Goal: Check status: Check status

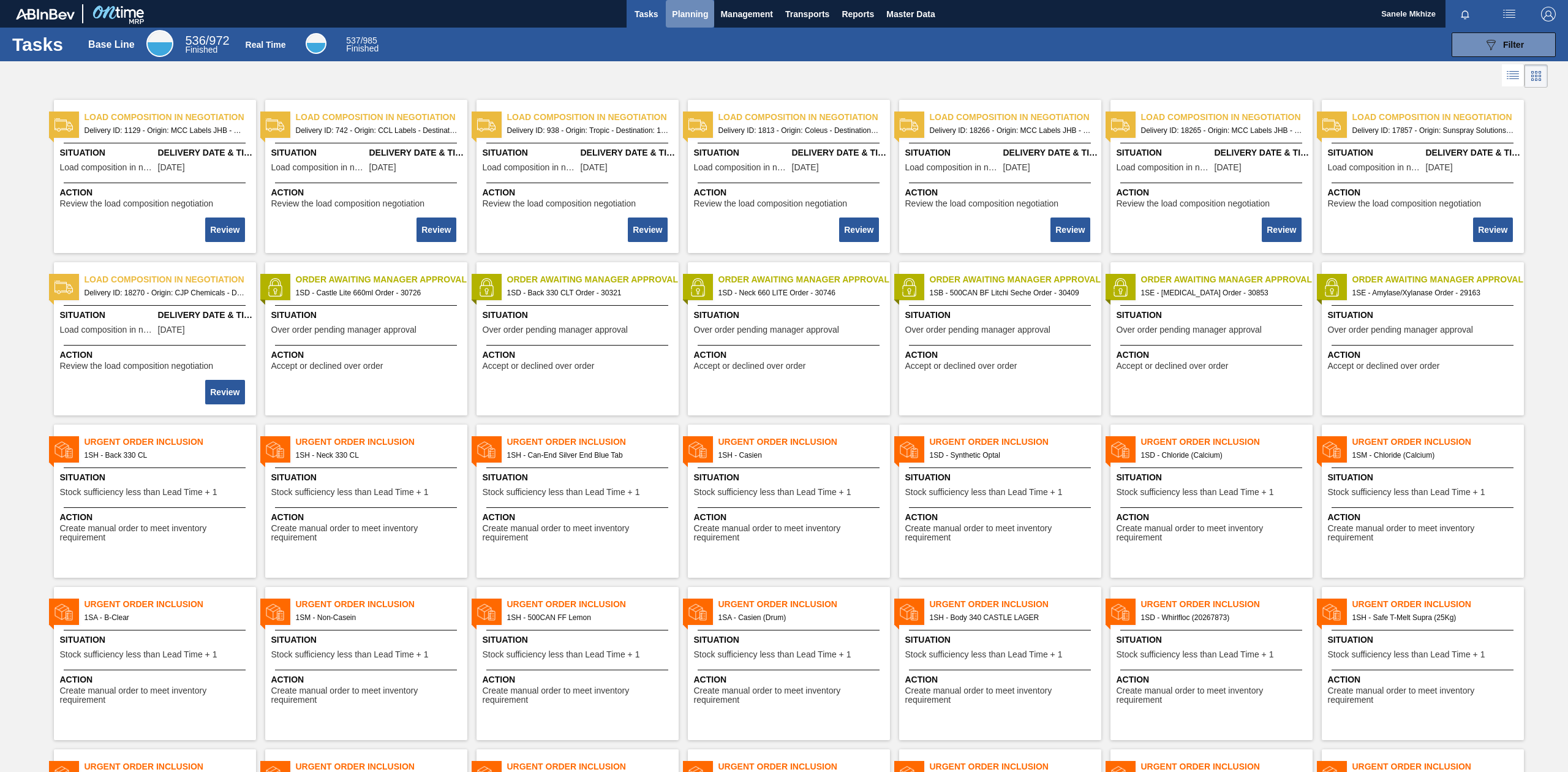
click at [690, 11] on span "Planning" at bounding box center [690, 14] width 36 height 15
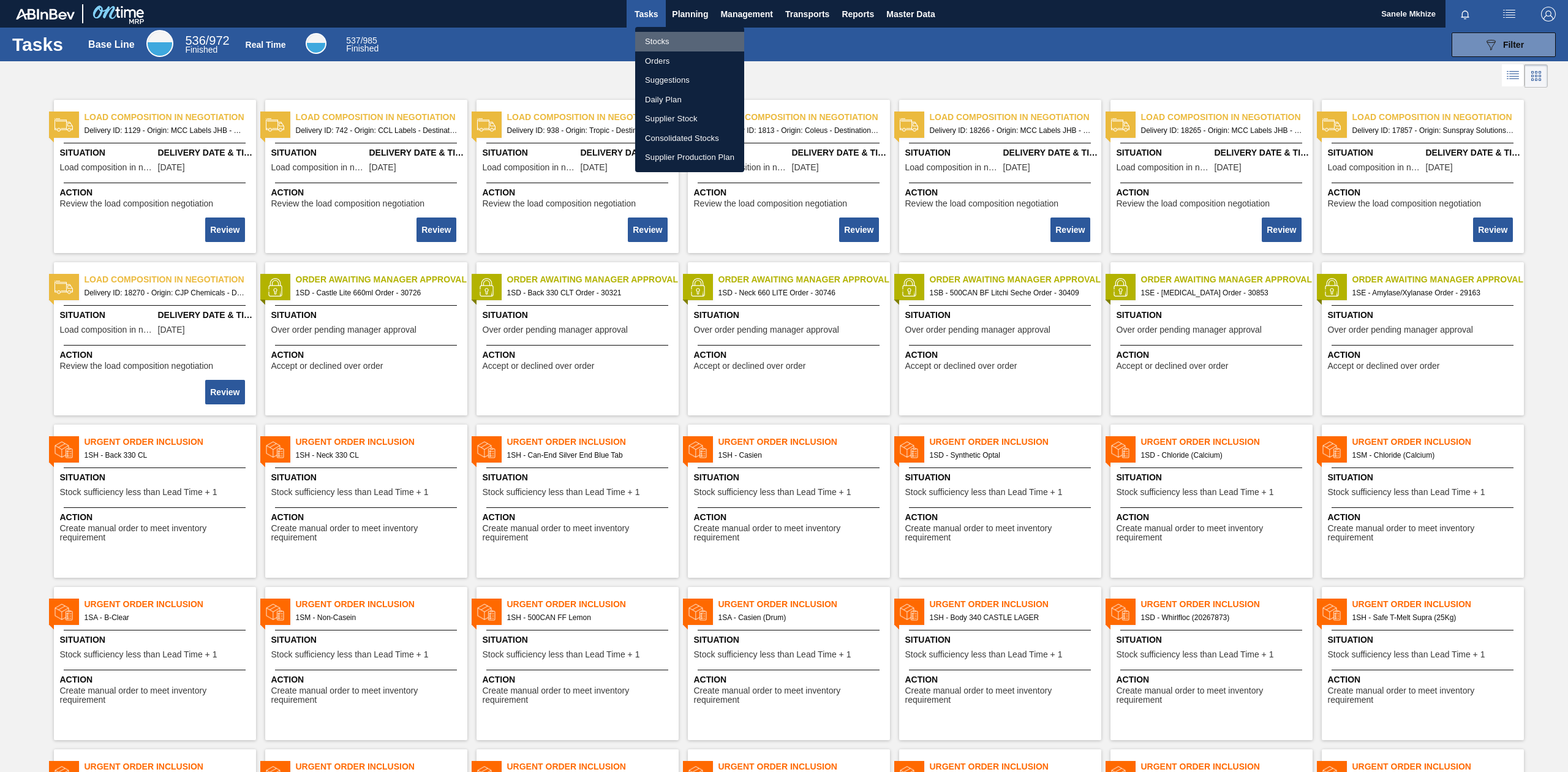
click at [660, 40] on li "Stocks" at bounding box center [689, 42] width 109 height 19
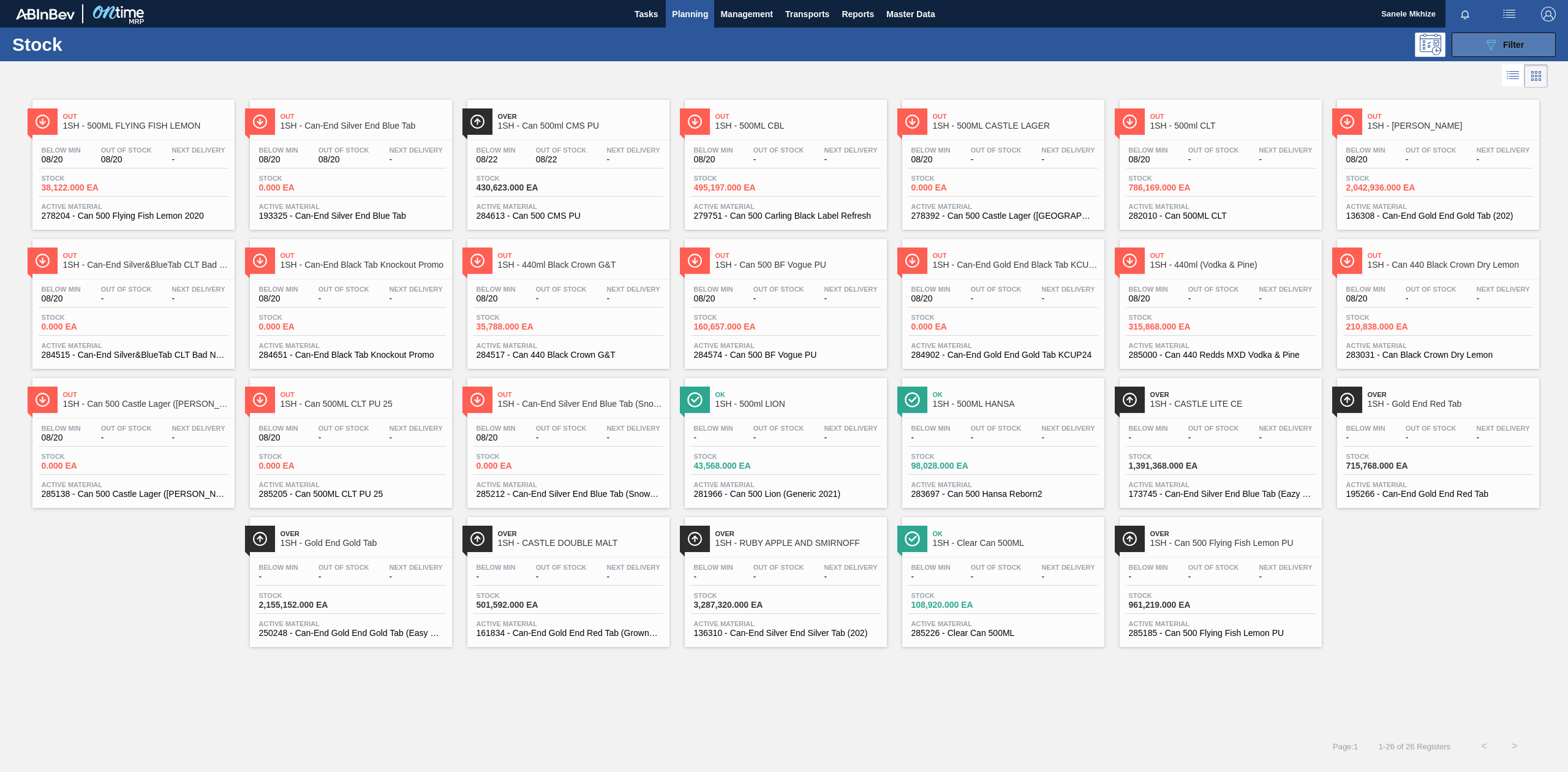
click at [1486, 46] on icon "089F7B8B-B2A5-4AFE-B5C0-19BA573D28AC" at bounding box center [1491, 45] width 15 height 15
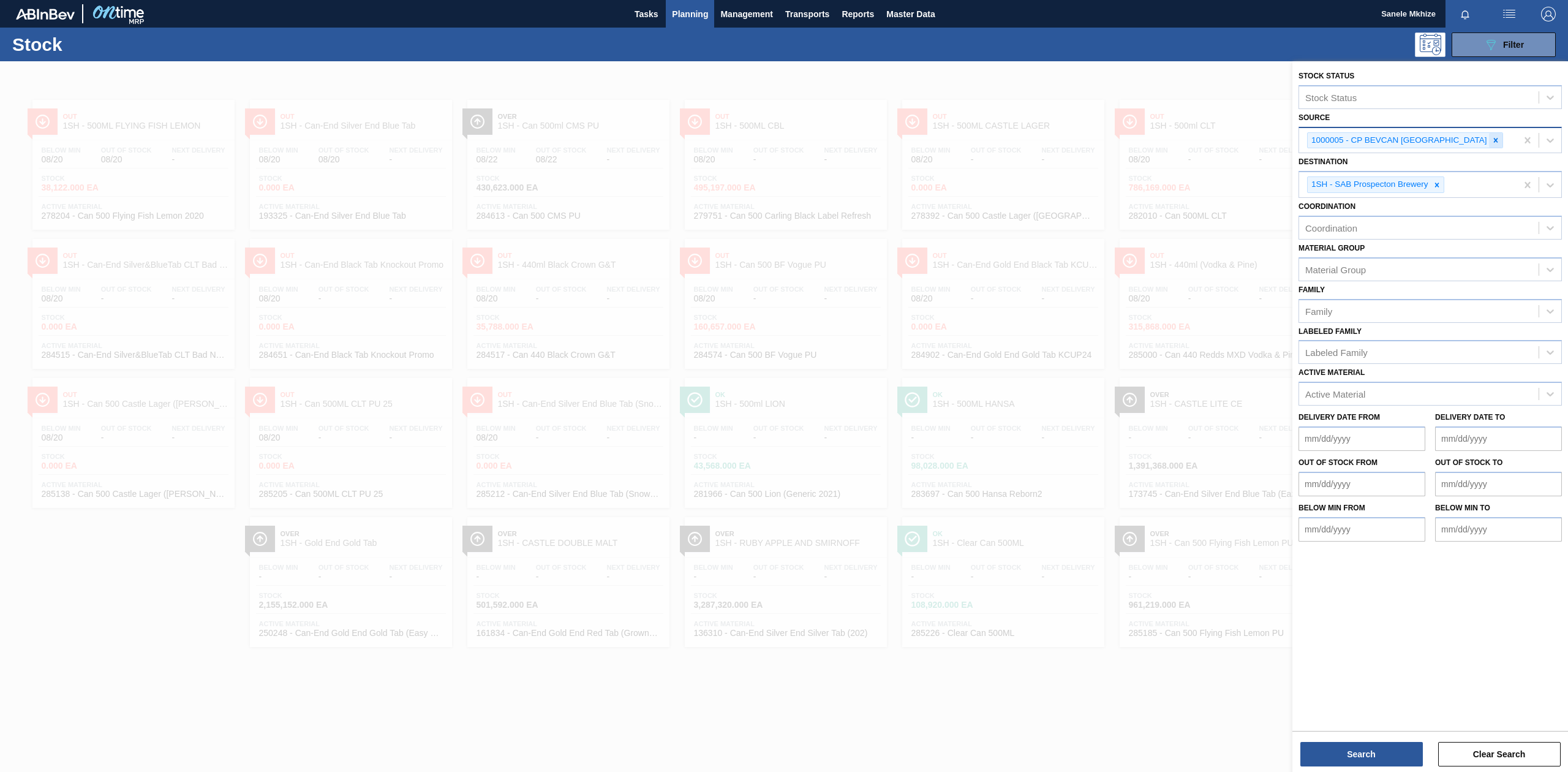
click at [1492, 141] on icon at bounding box center [1496, 140] width 9 height 9
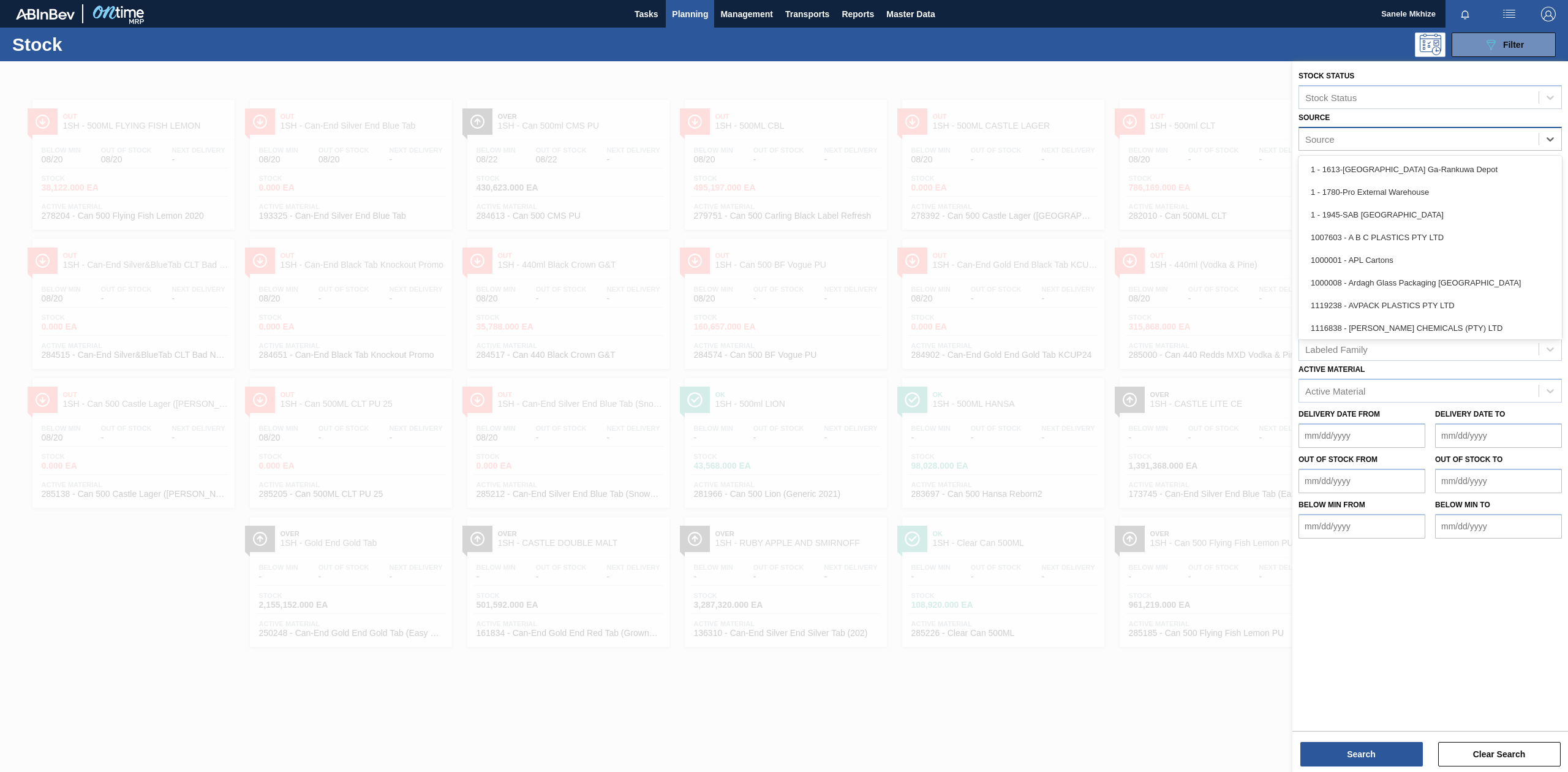
click at [1506, 139] on div "Source" at bounding box center [1419, 139] width 240 height 18
type input "a"
click at [1386, 288] on div "1000008 - Ardagh Glass Packaging [GEOGRAPHIC_DATA]" at bounding box center [1430, 283] width 263 height 23
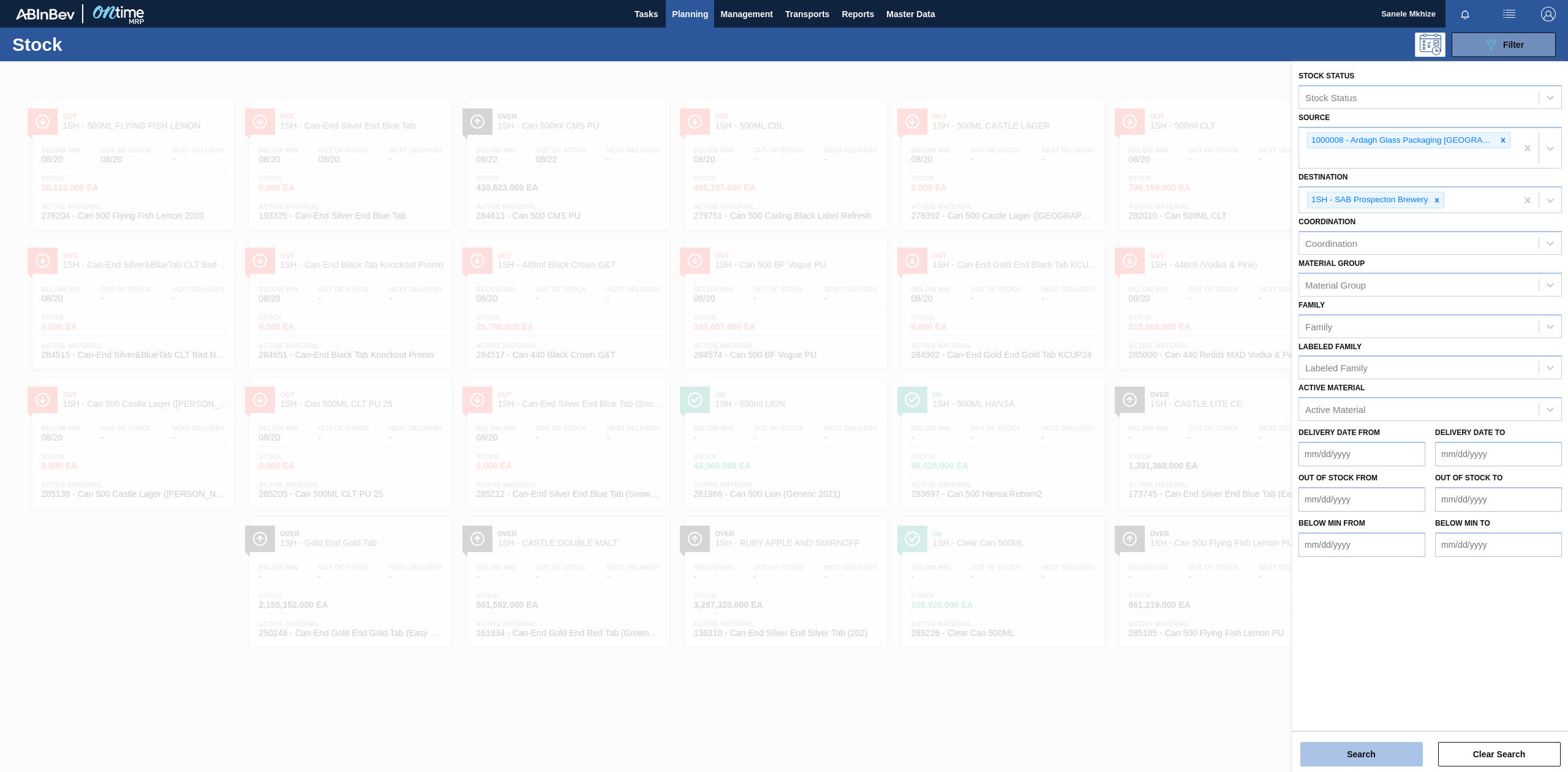
click at [1383, 753] on button "Search" at bounding box center [1362, 754] width 123 height 25
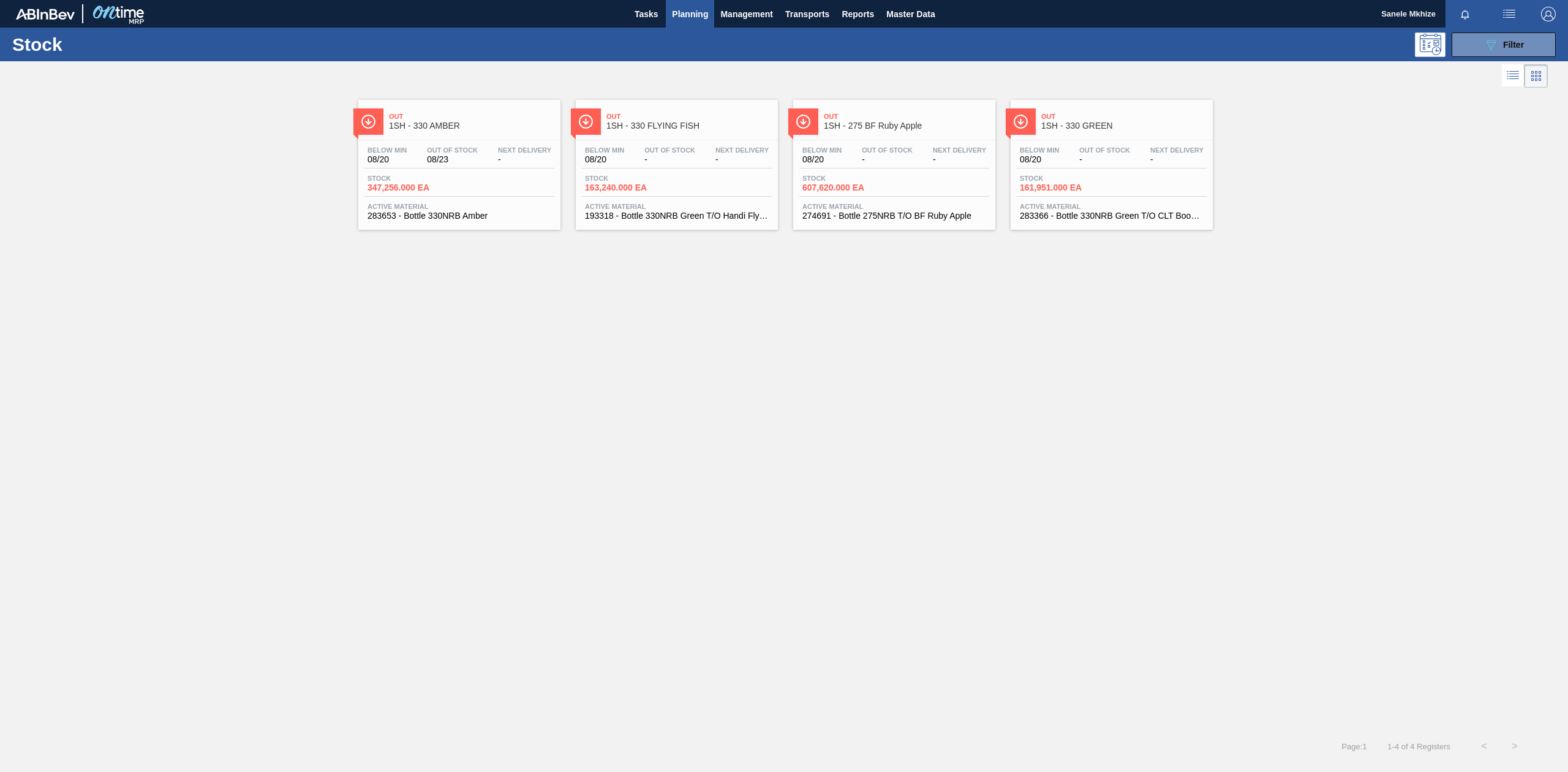
click at [873, 124] on span "1SH - 275 BF Ruby Apple" at bounding box center [906, 126] width 165 height 9
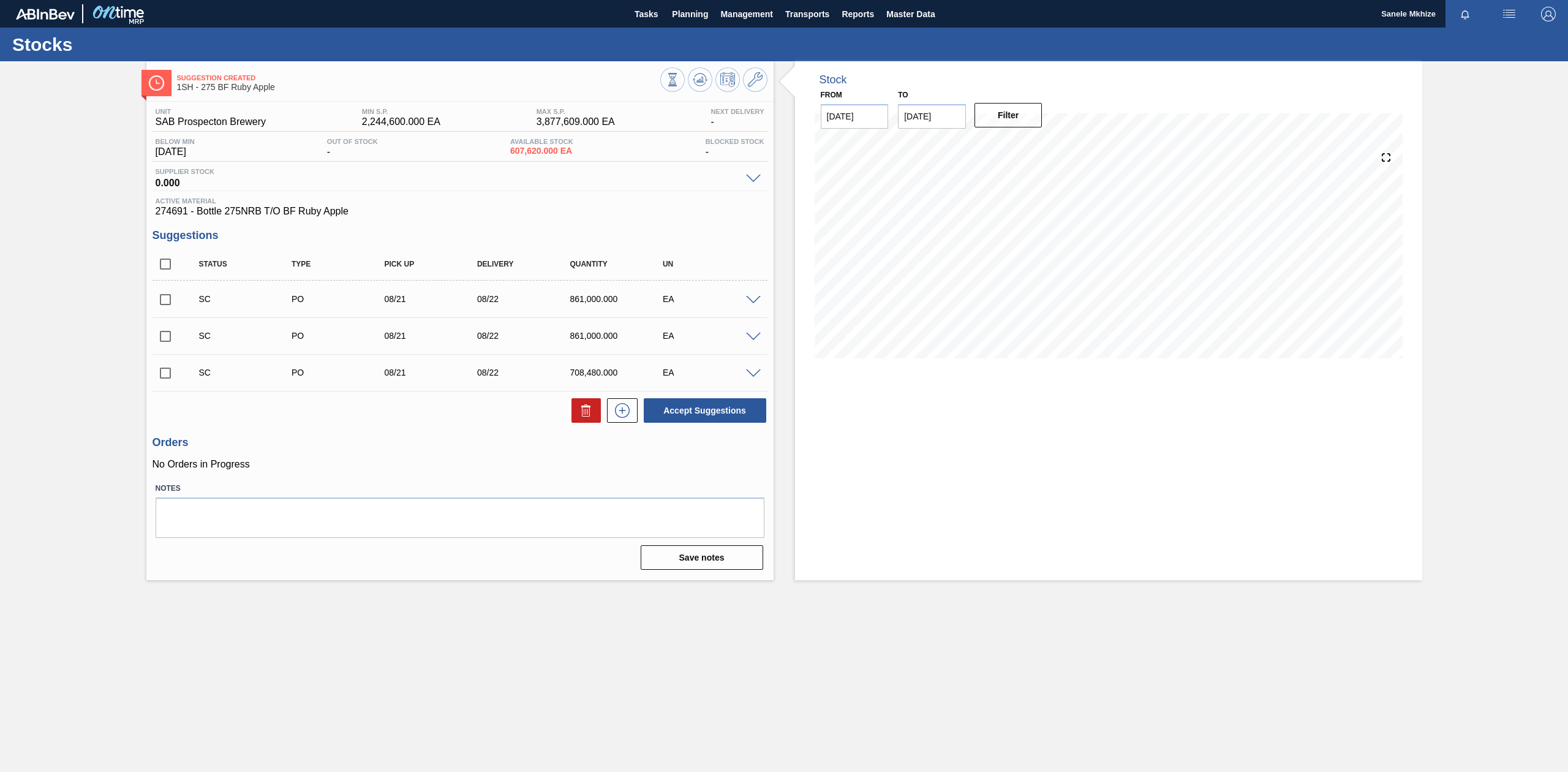
click at [754, 300] on span at bounding box center [754, 301] width 15 height 9
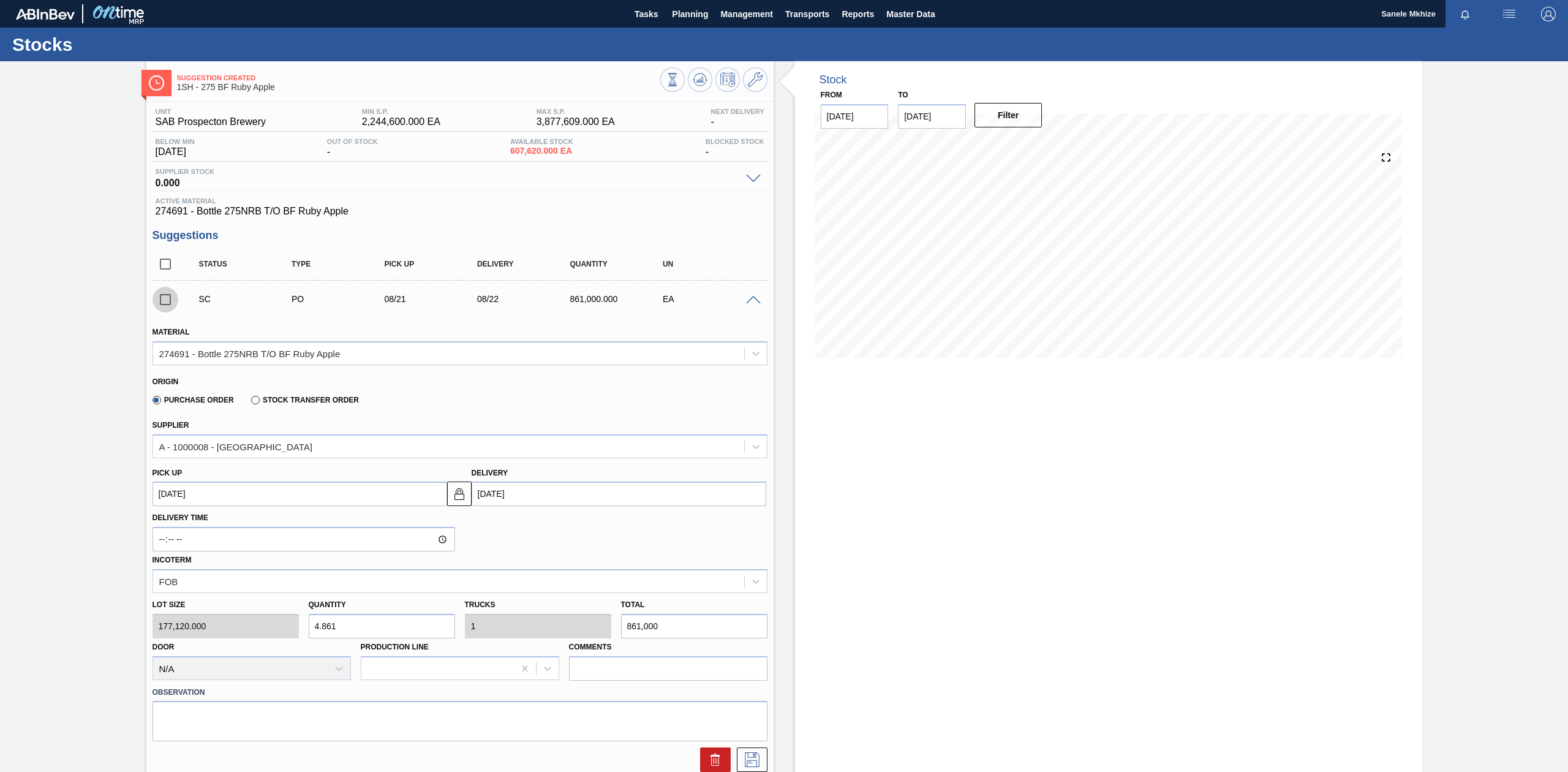
click at [163, 305] on input "checkbox" at bounding box center [165, 300] width 25 height 25
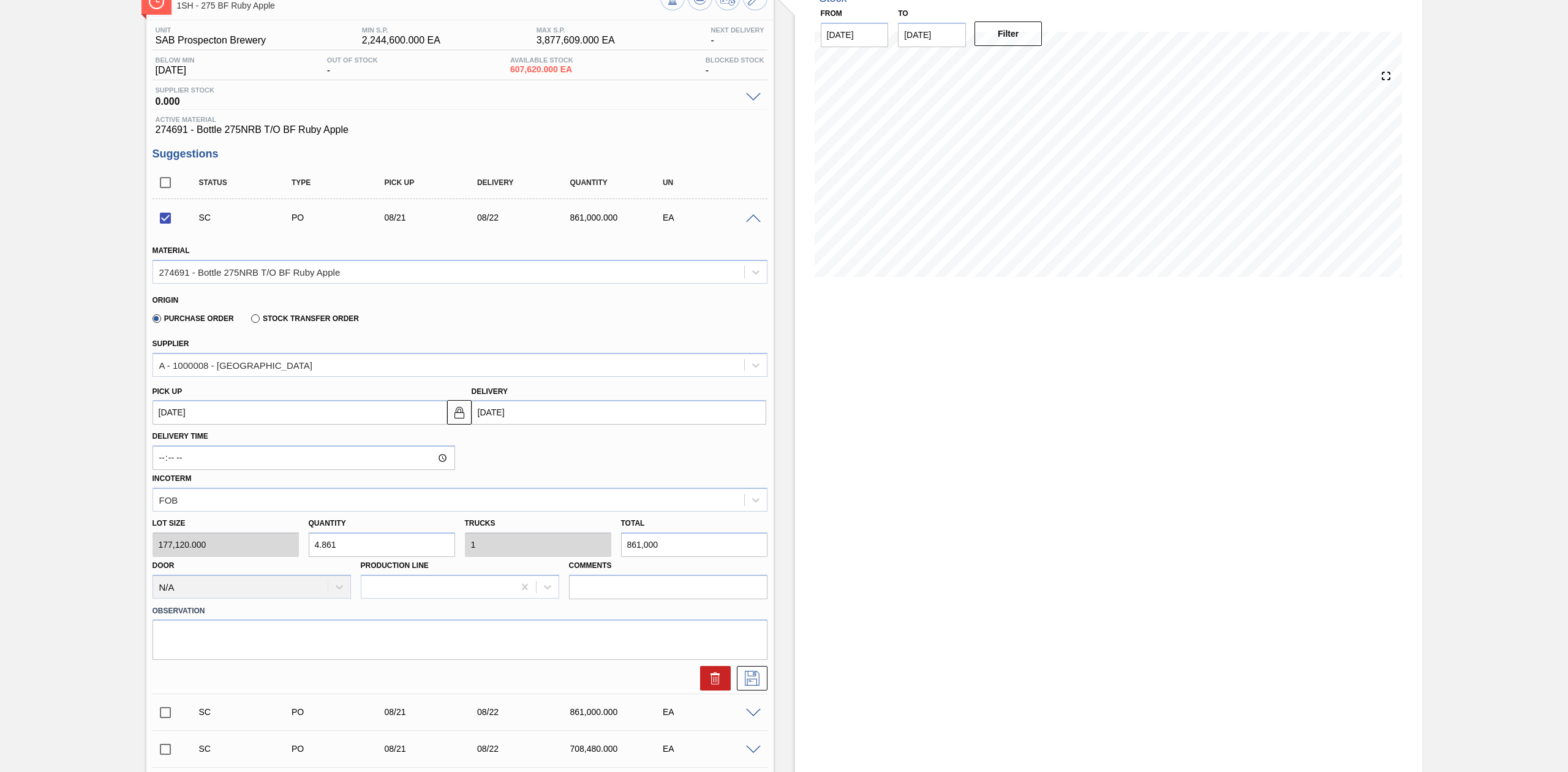
scroll to position [163, 0]
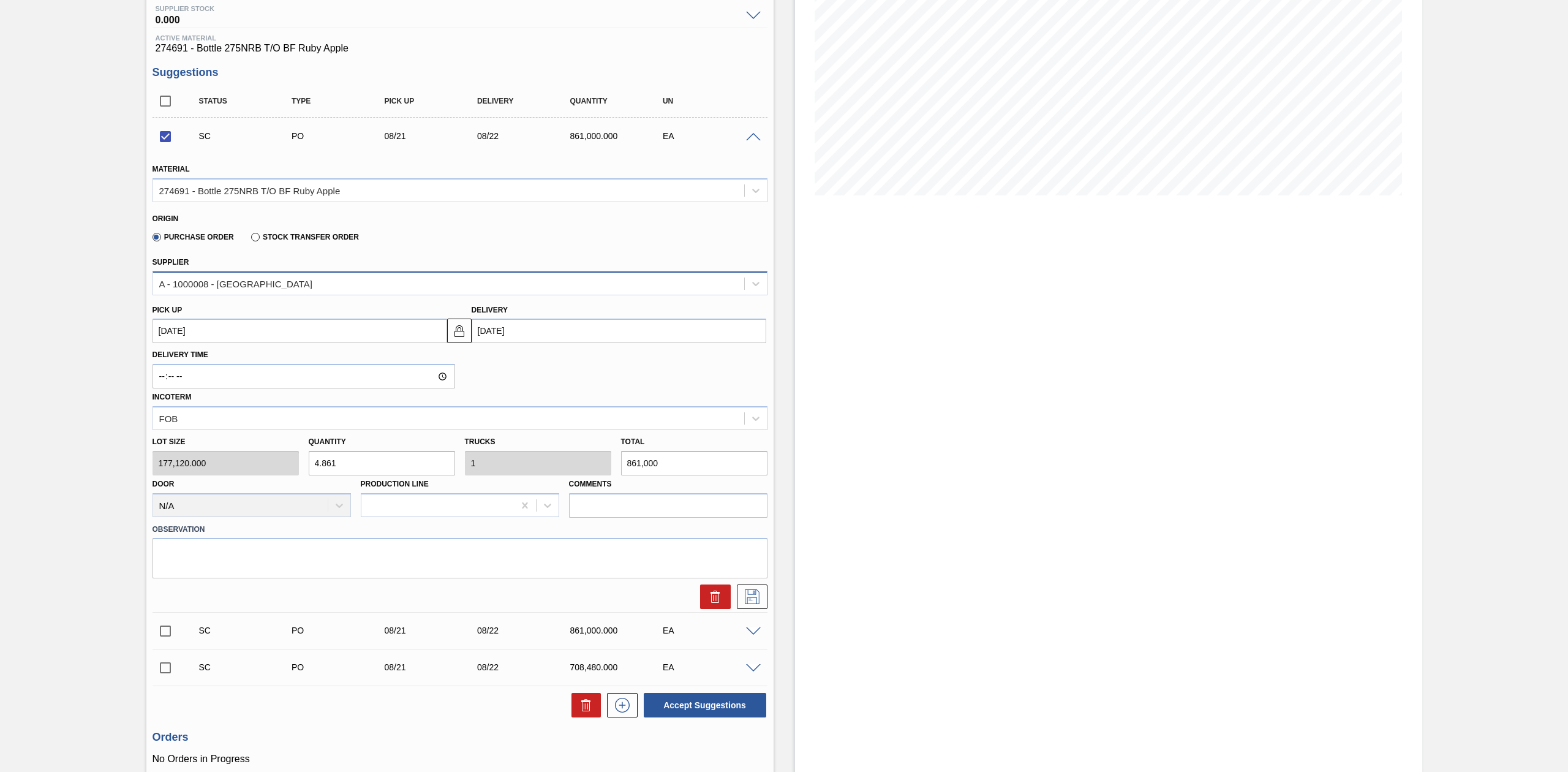
click at [202, 288] on div "A - 1000008 - Ardagh" at bounding box center [236, 283] width 153 height 11
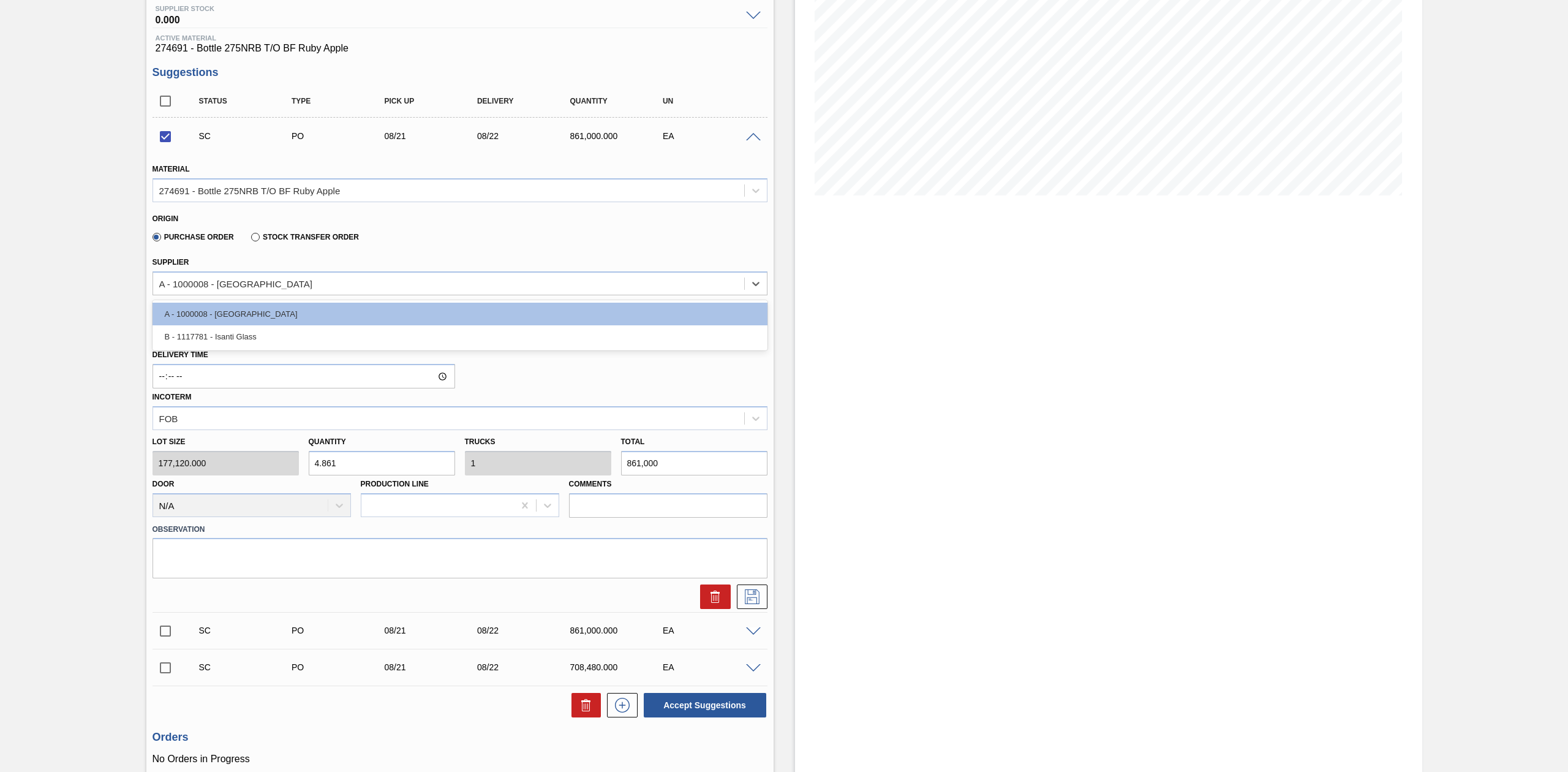
click at [395, 244] on div "Purchase Order Stock Transfer Order" at bounding box center [455, 235] width 605 height 24
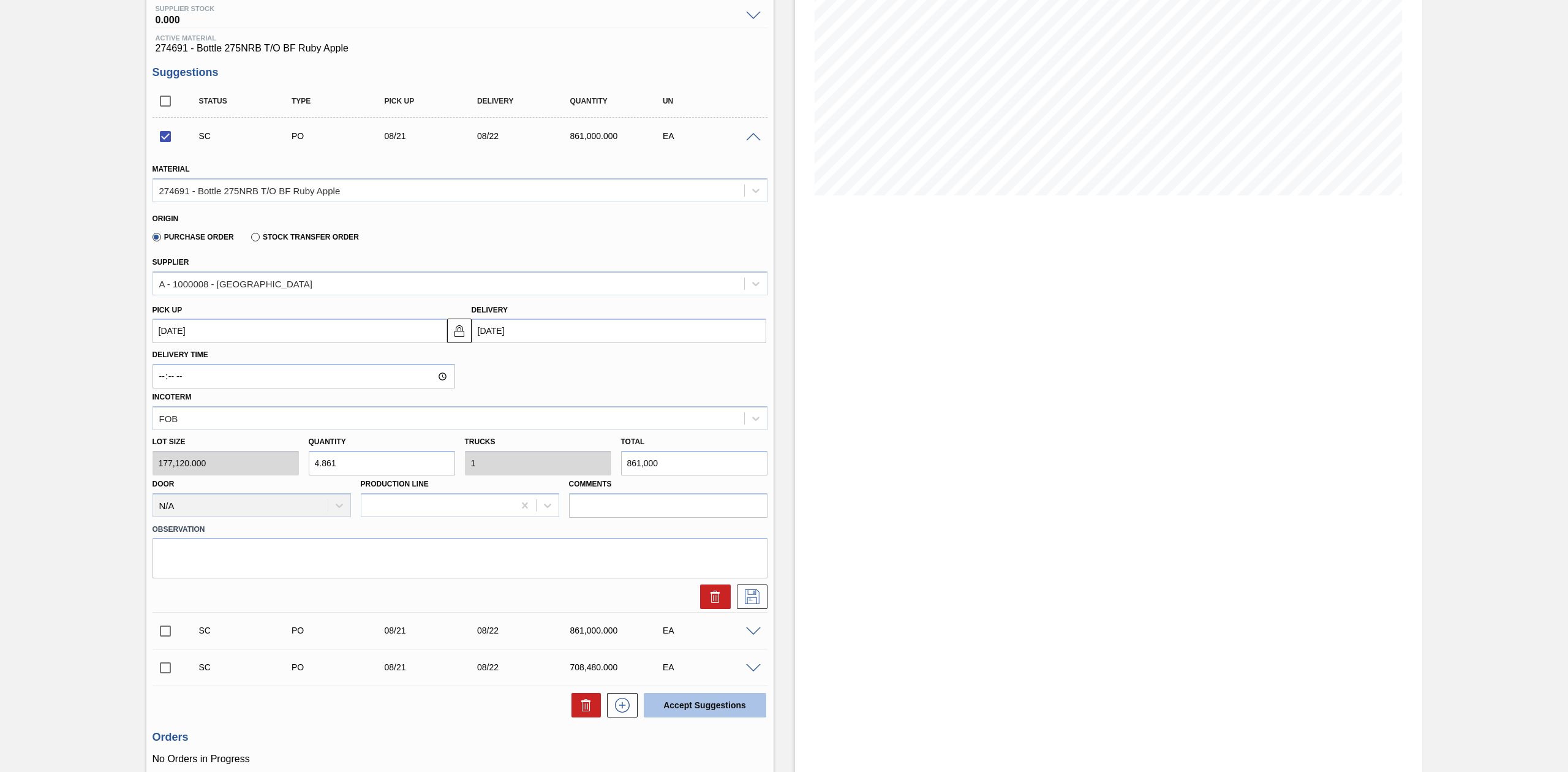
click at [707, 712] on button "Accept Suggestions" at bounding box center [705, 705] width 123 height 25
checkbox input "false"
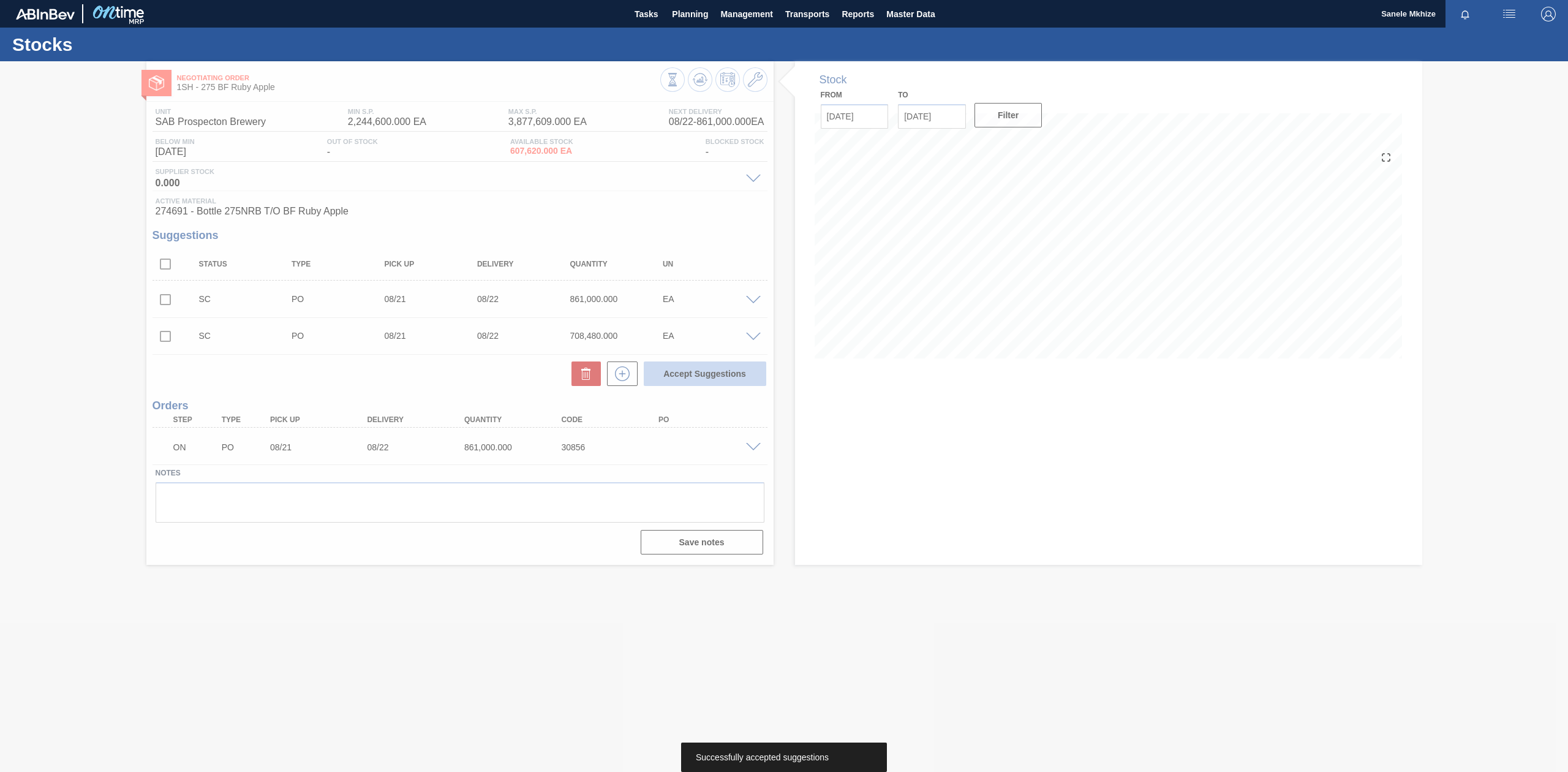
scroll to position [0, 0]
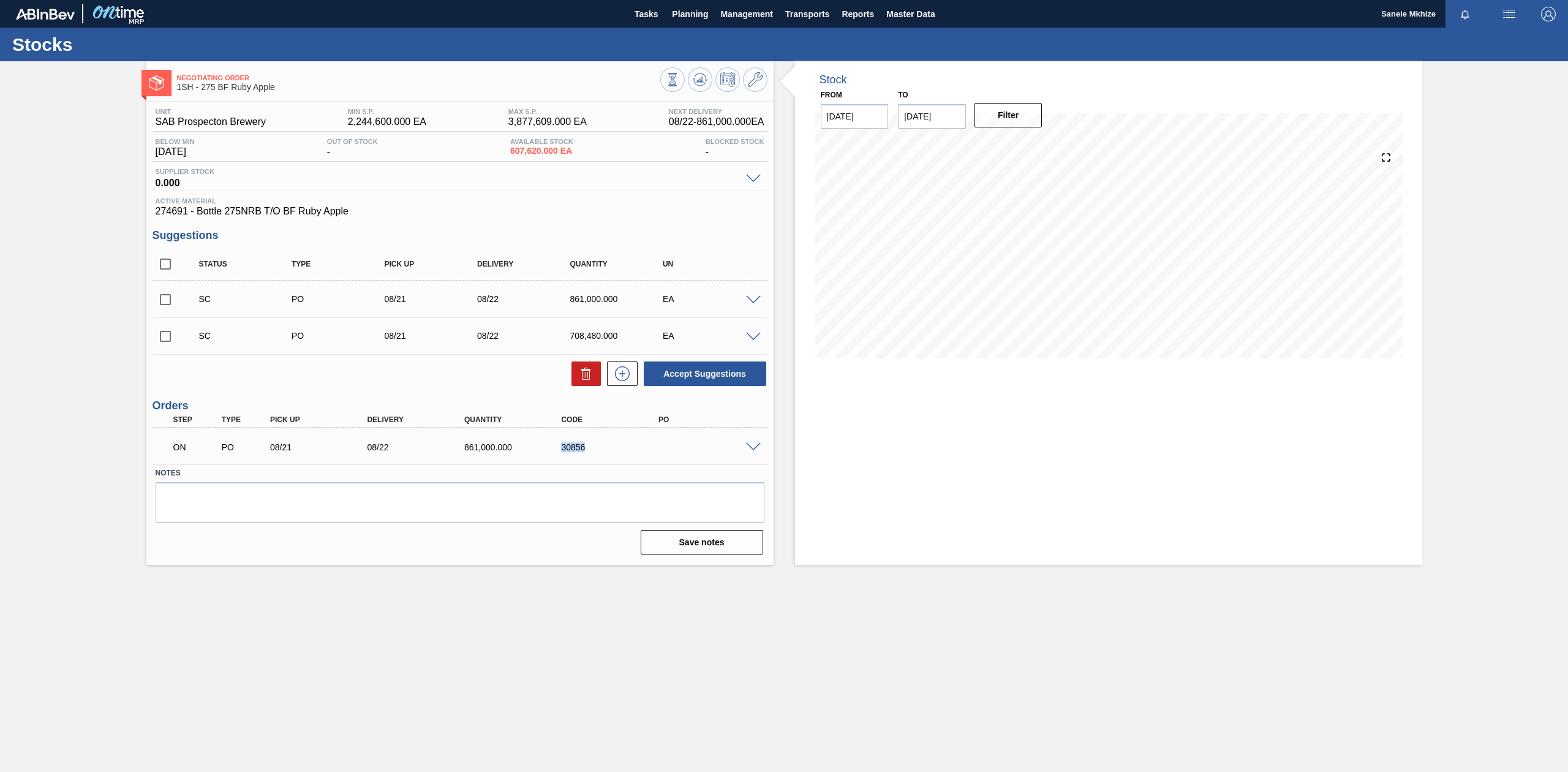
drag, startPoint x: 584, startPoint y: 447, endPoint x: 554, endPoint y: 447, distance: 30.0
click at [554, 447] on div "30856" at bounding box center [601, 447] width 96 height 10
click at [754, 440] on div "ON PO 08/21 08/22 861,000.000 30856" at bounding box center [460, 446] width 615 height 31
click at [754, 444] on span at bounding box center [754, 448] width 15 height 9
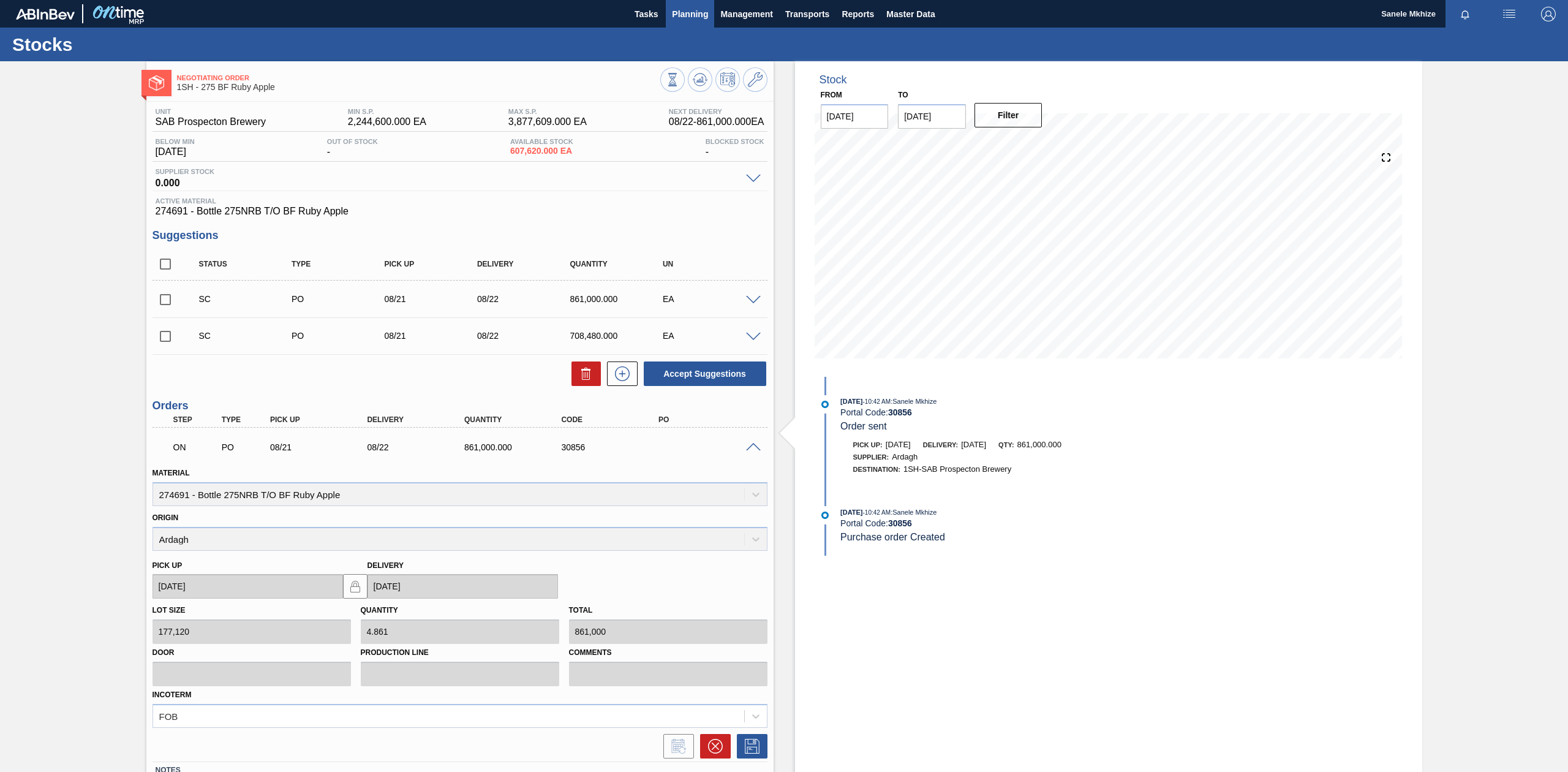
click at [689, 17] on span "Planning" at bounding box center [690, 14] width 36 height 15
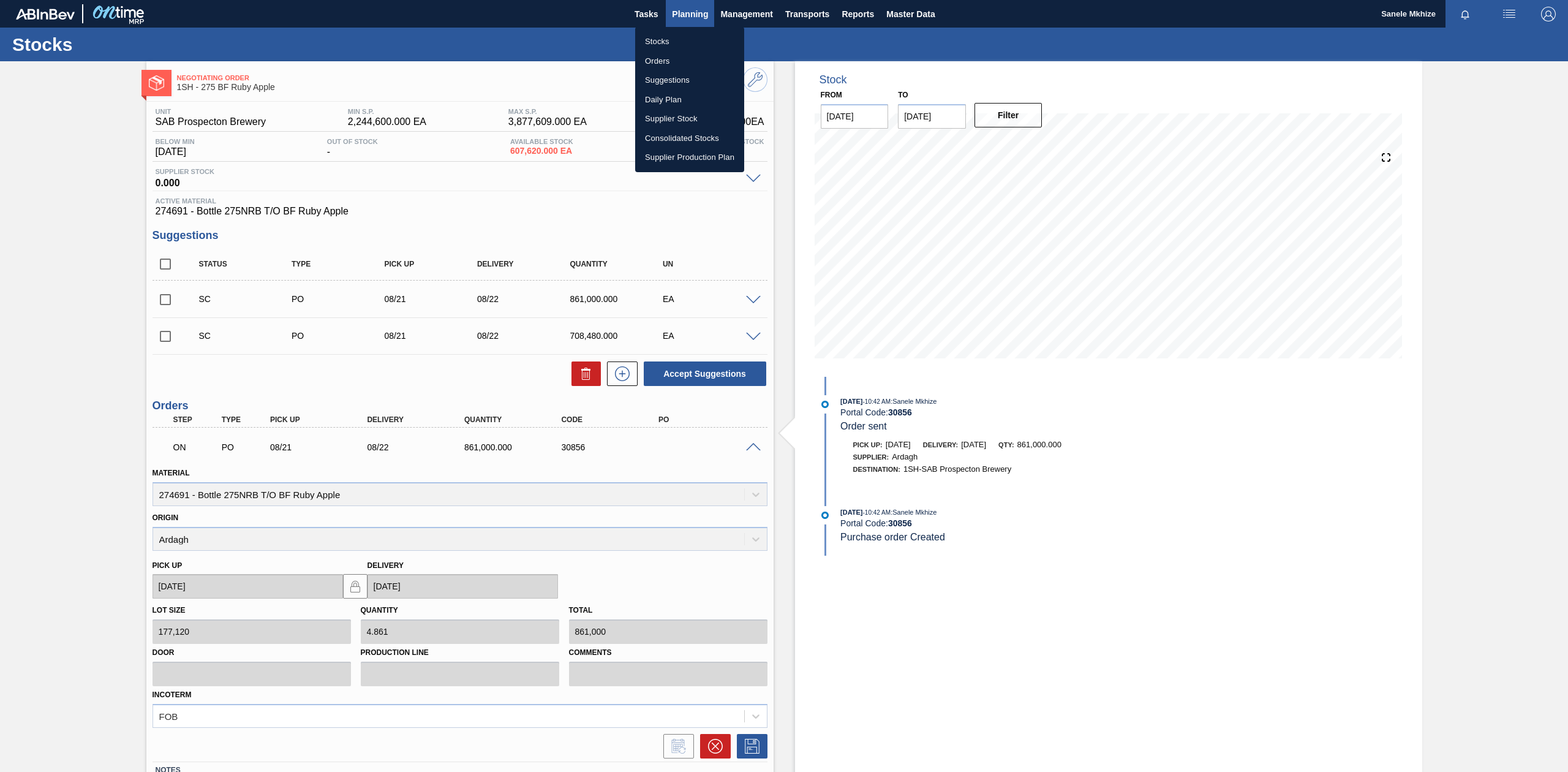
scroll to position [82, 0]
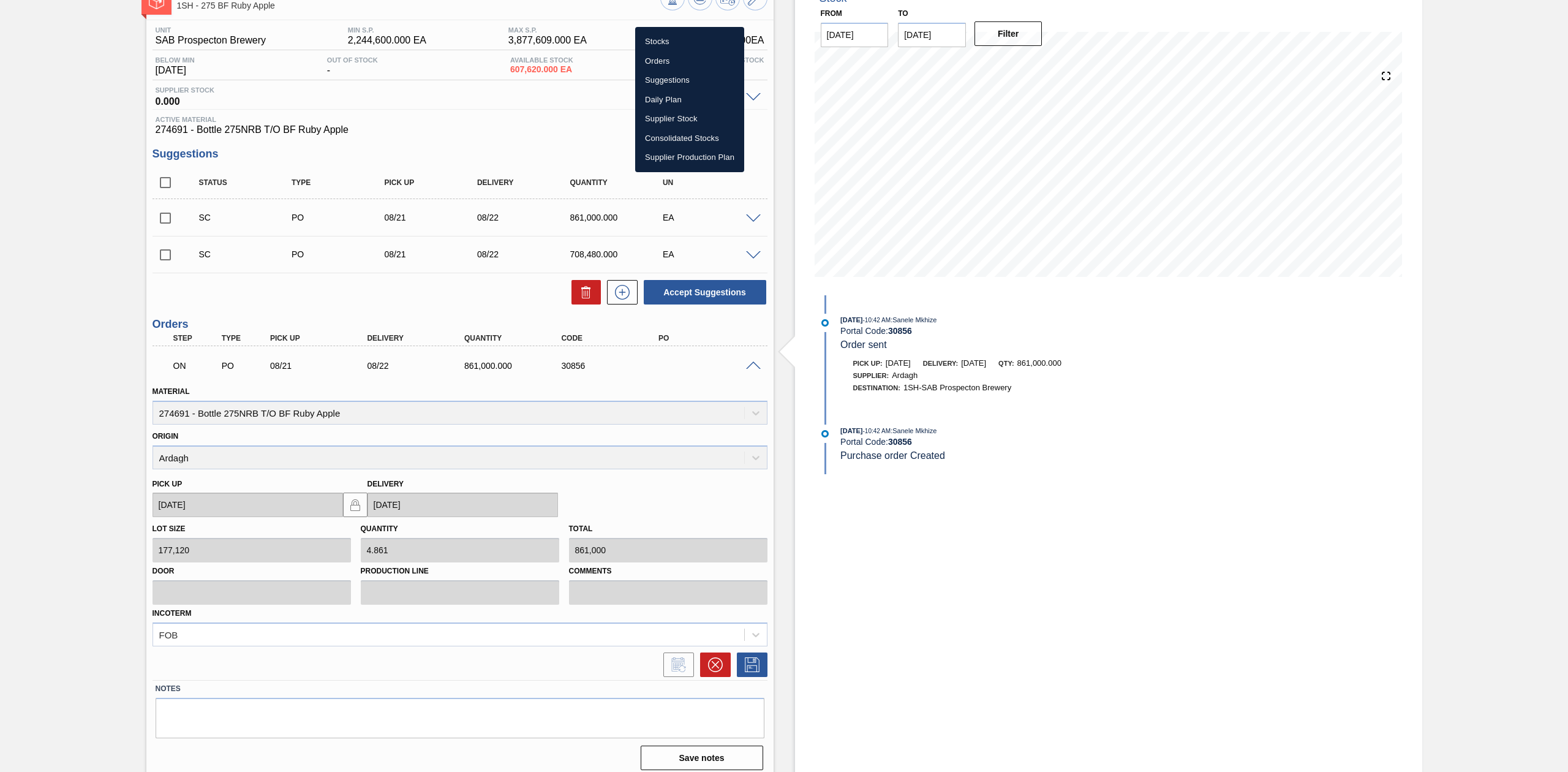
click at [656, 57] on li "Orders" at bounding box center [689, 61] width 109 height 19
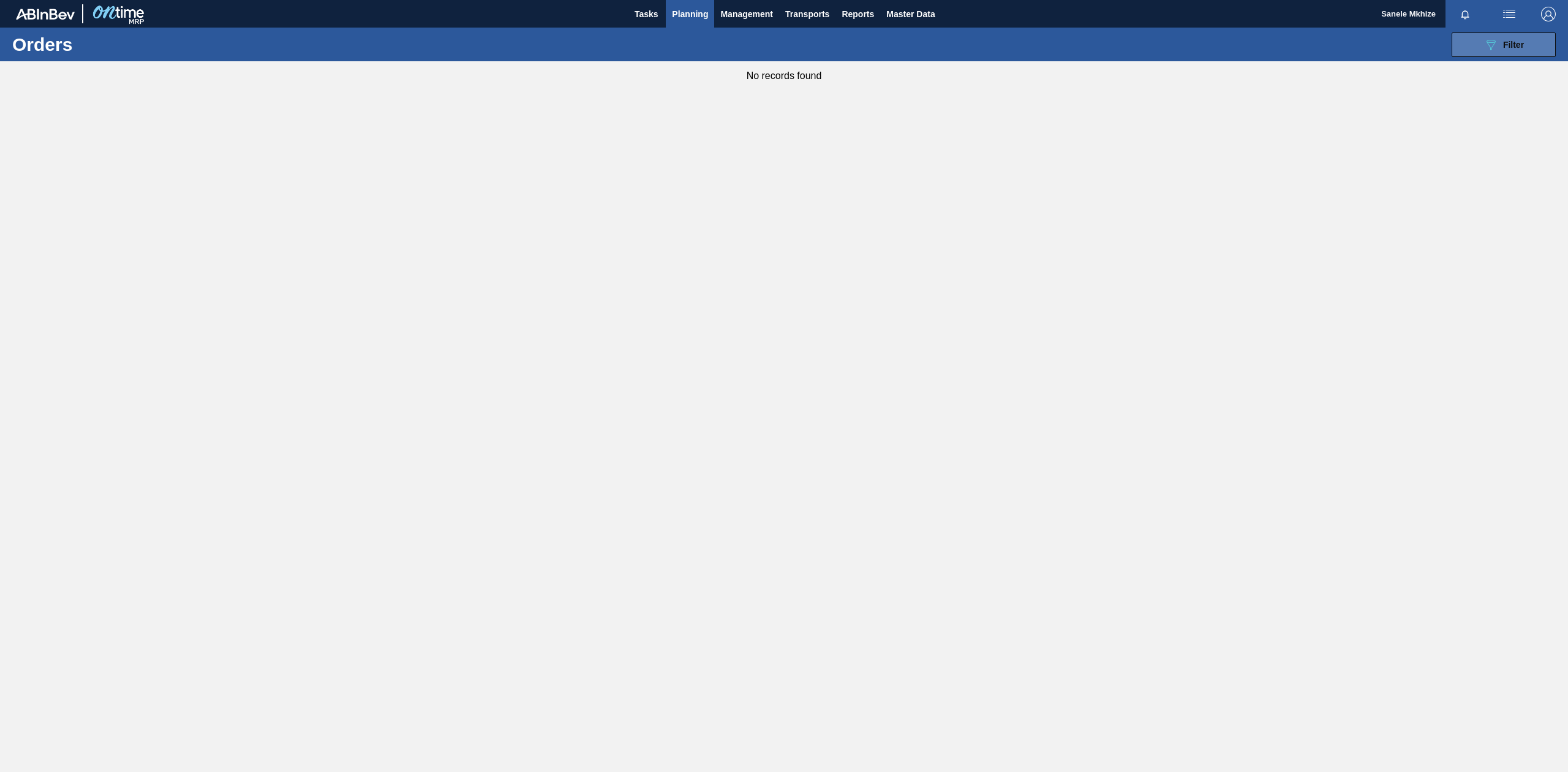
click at [1506, 47] on span "Filter" at bounding box center [1513, 44] width 21 height 10
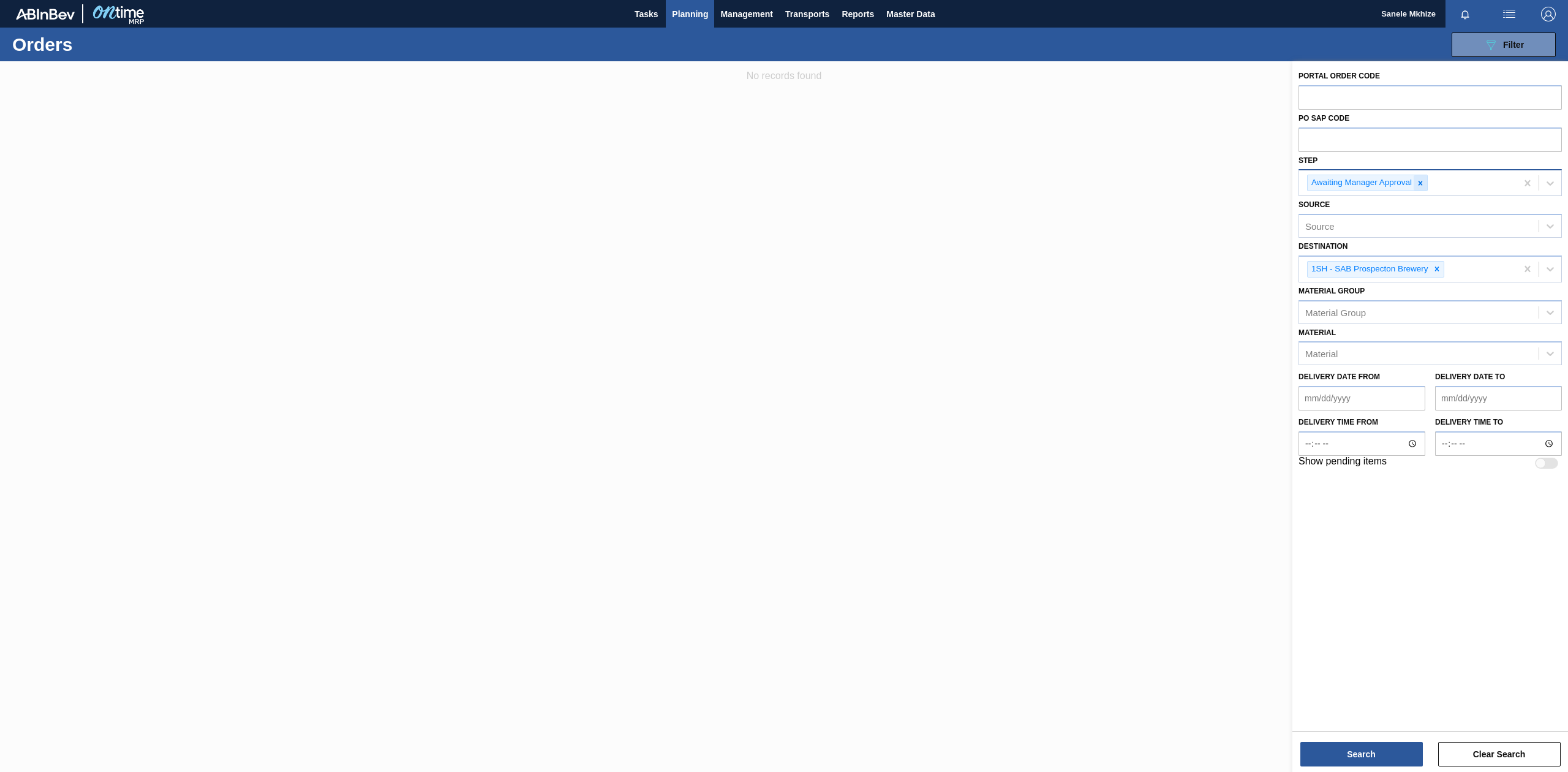
click at [1419, 182] on icon at bounding box center [1420, 183] width 9 height 9
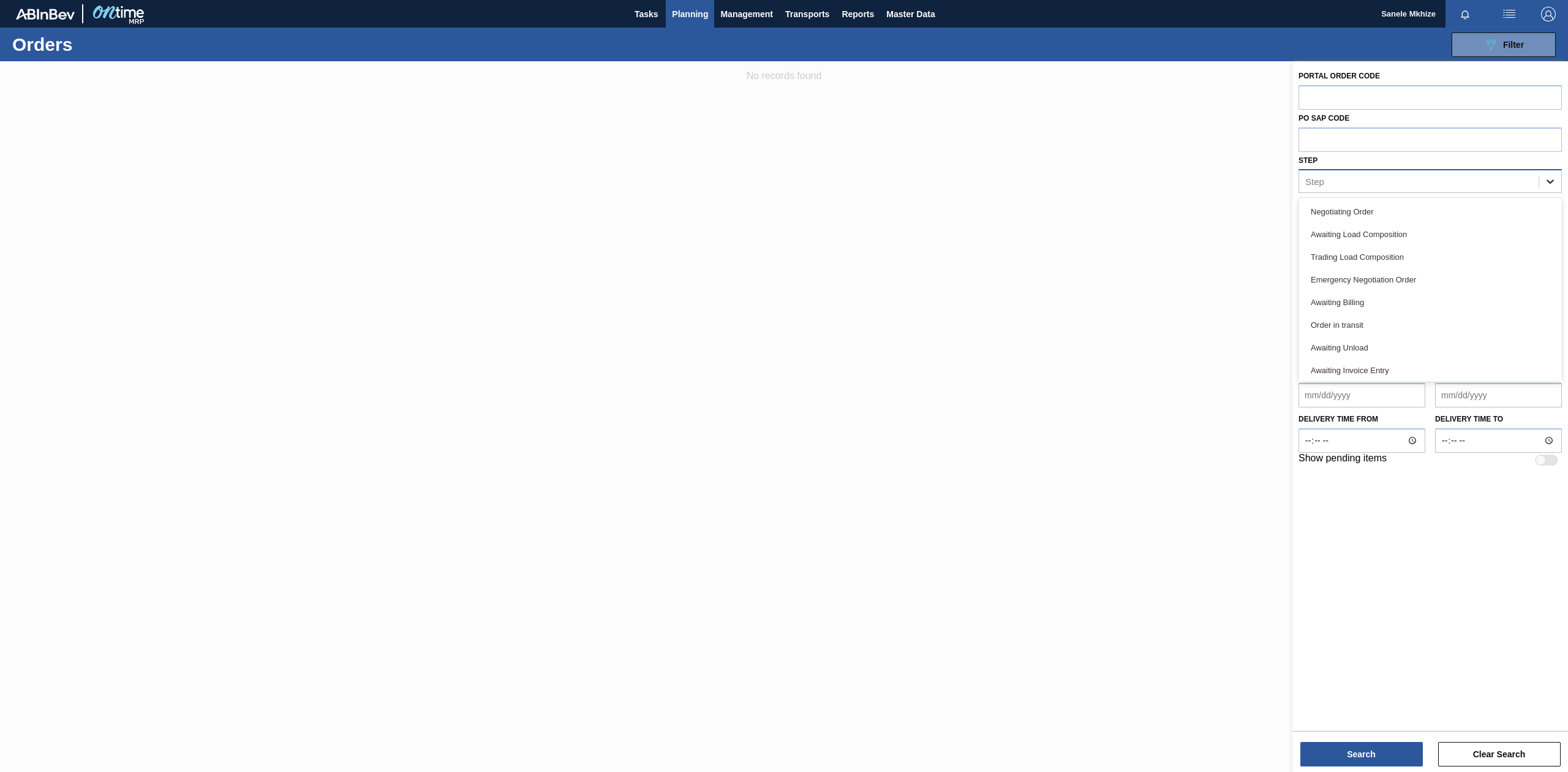
click at [1547, 183] on icon at bounding box center [1551, 182] width 12 height 12
click at [1111, 216] on div at bounding box center [784, 447] width 1568 height 772
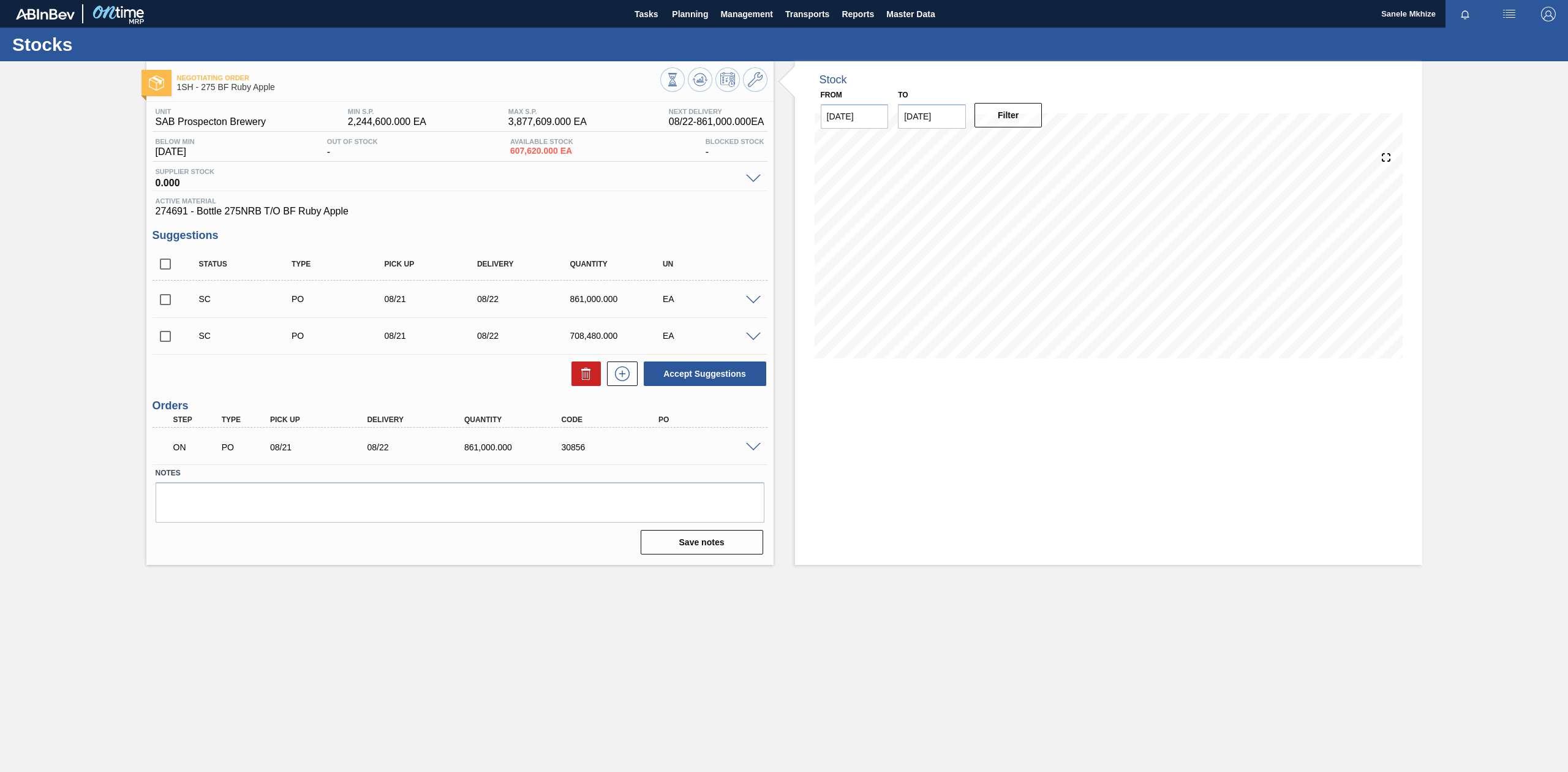
click at [756, 444] on span at bounding box center [754, 448] width 15 height 9
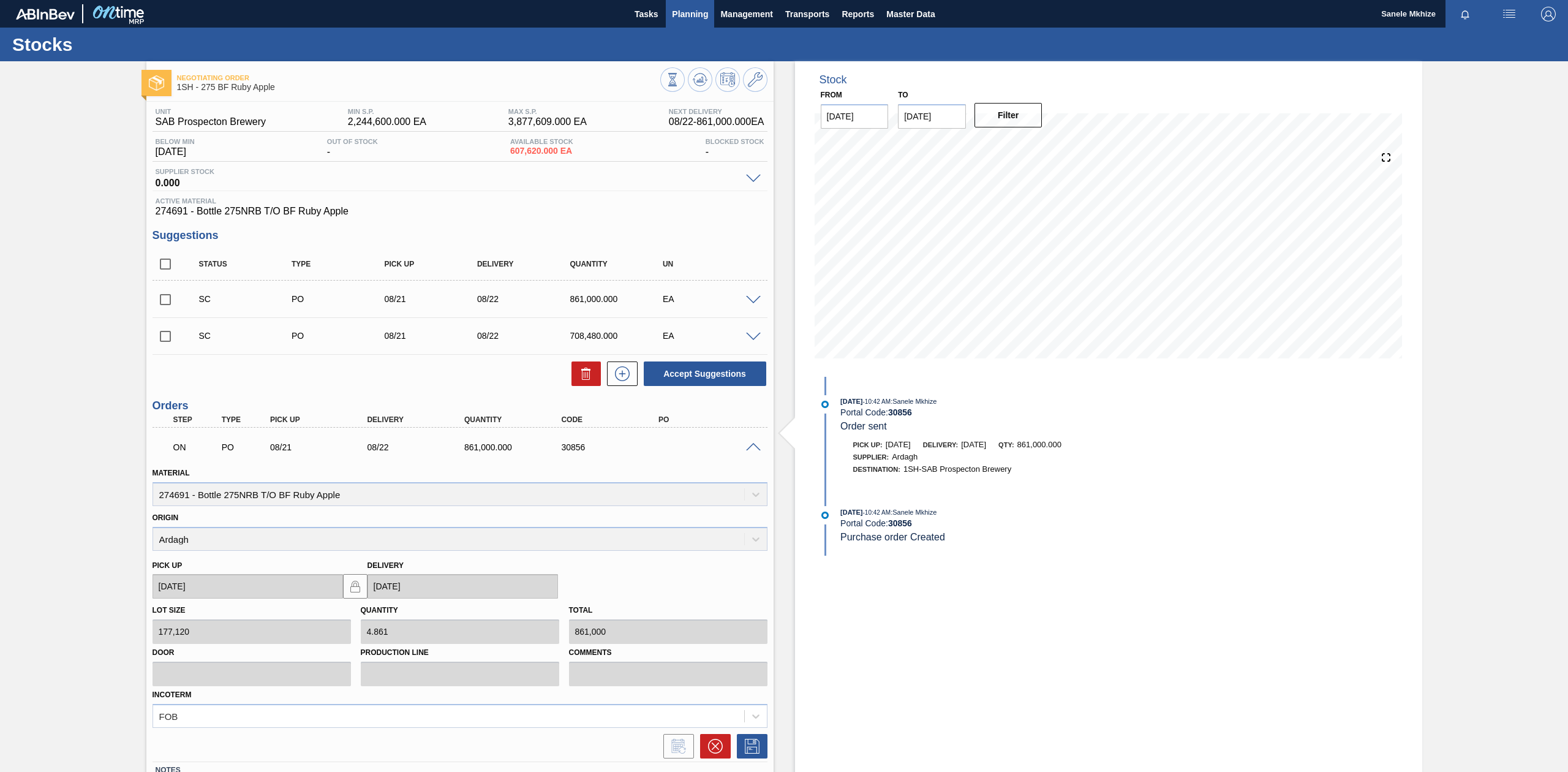
click at [679, 18] on span "Planning" at bounding box center [690, 14] width 36 height 15
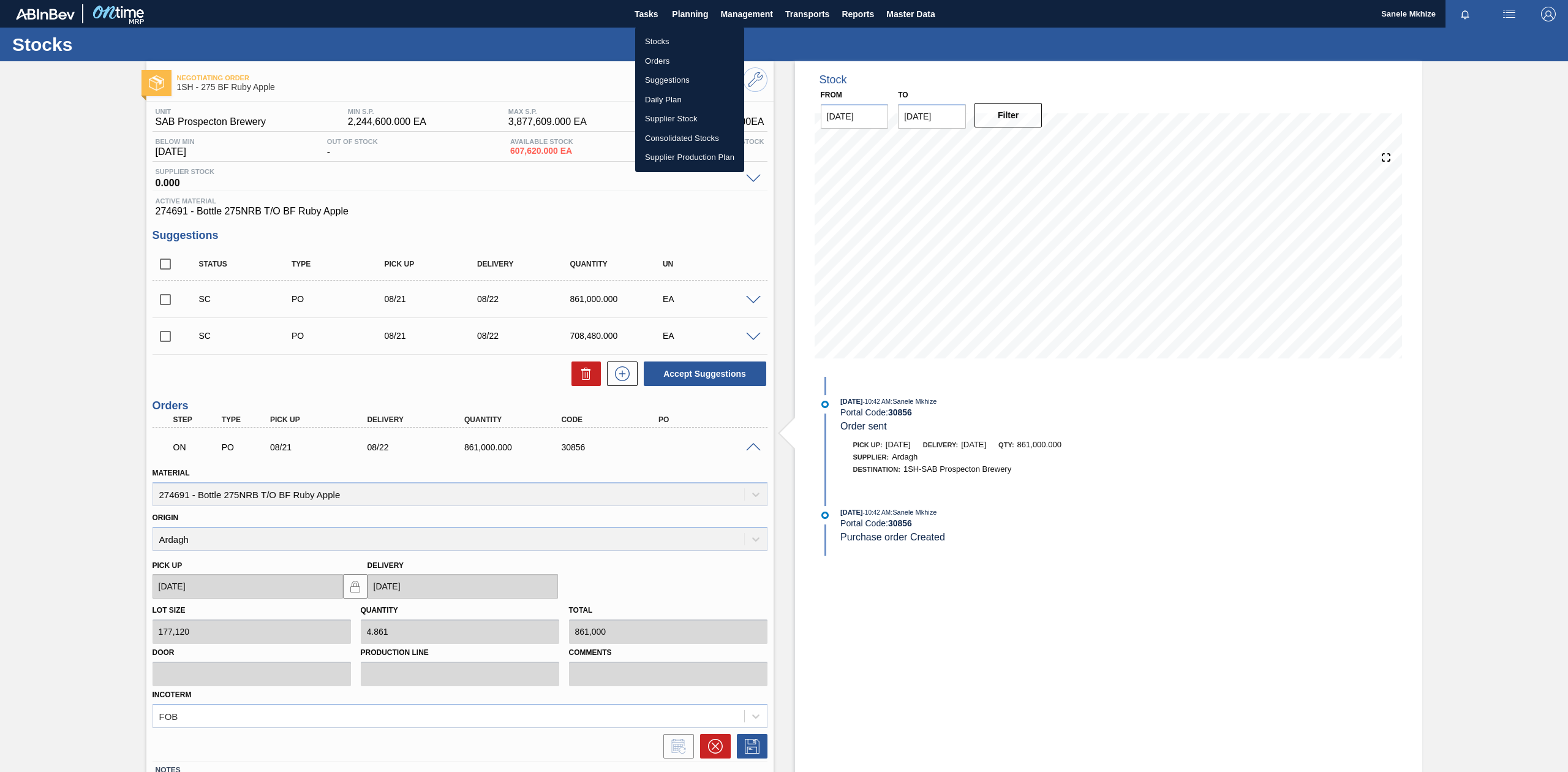
click at [659, 62] on li "Orders" at bounding box center [689, 61] width 109 height 19
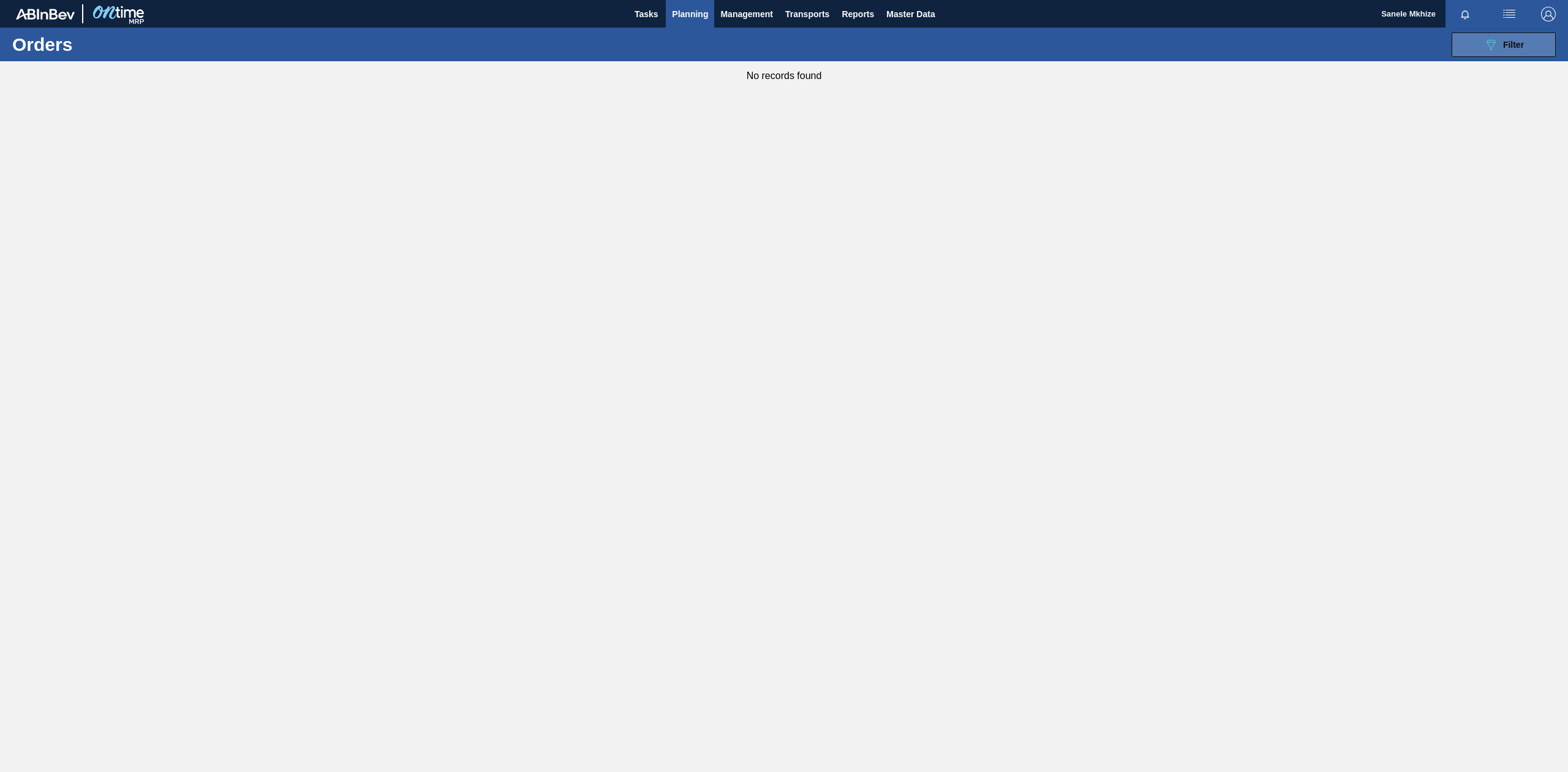
click at [1517, 47] on span "Filter" at bounding box center [1513, 44] width 21 height 10
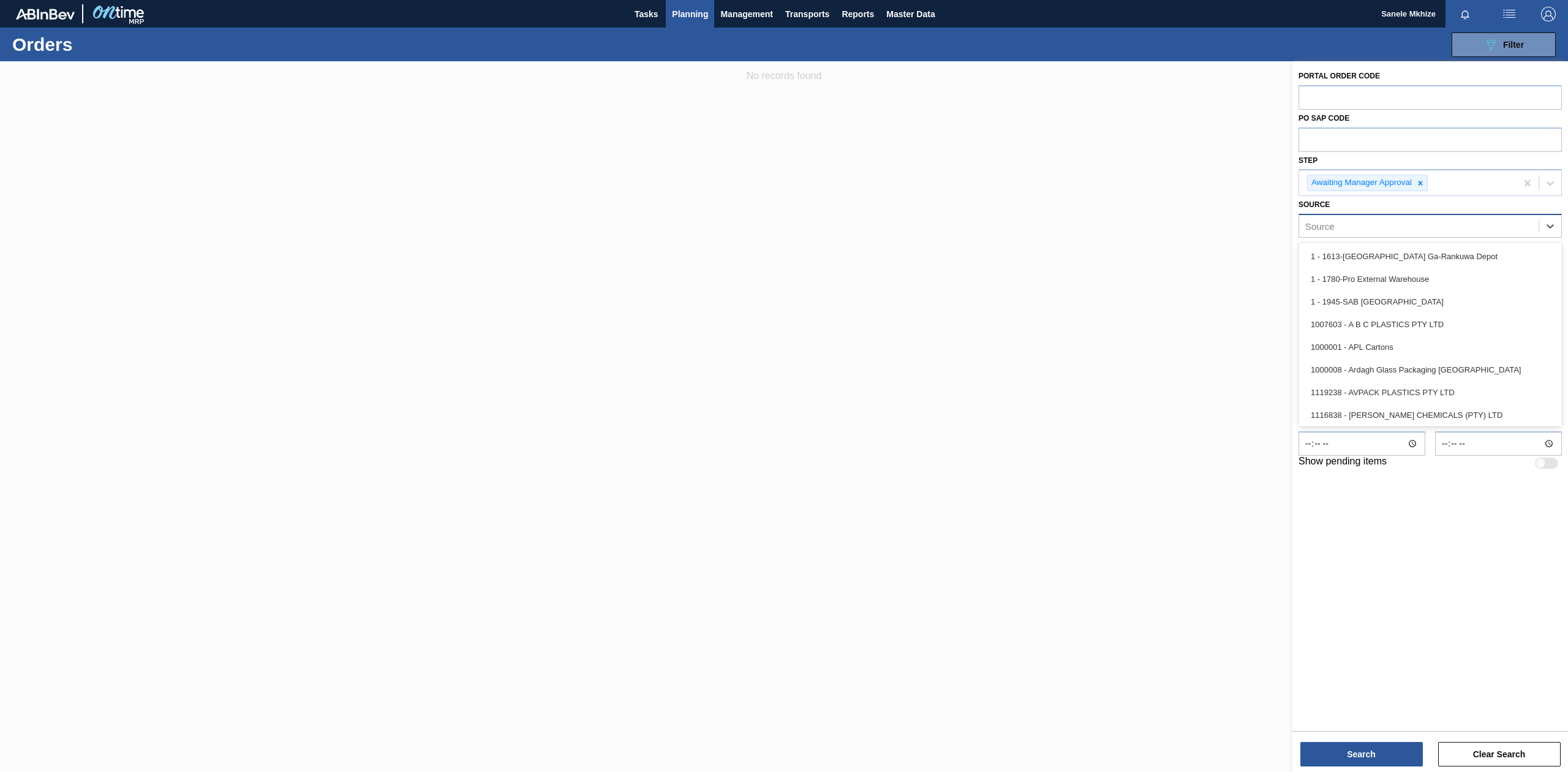
click at [1393, 227] on div "Source" at bounding box center [1419, 227] width 240 height 18
click at [1420, 180] on icon at bounding box center [1420, 183] width 9 height 9
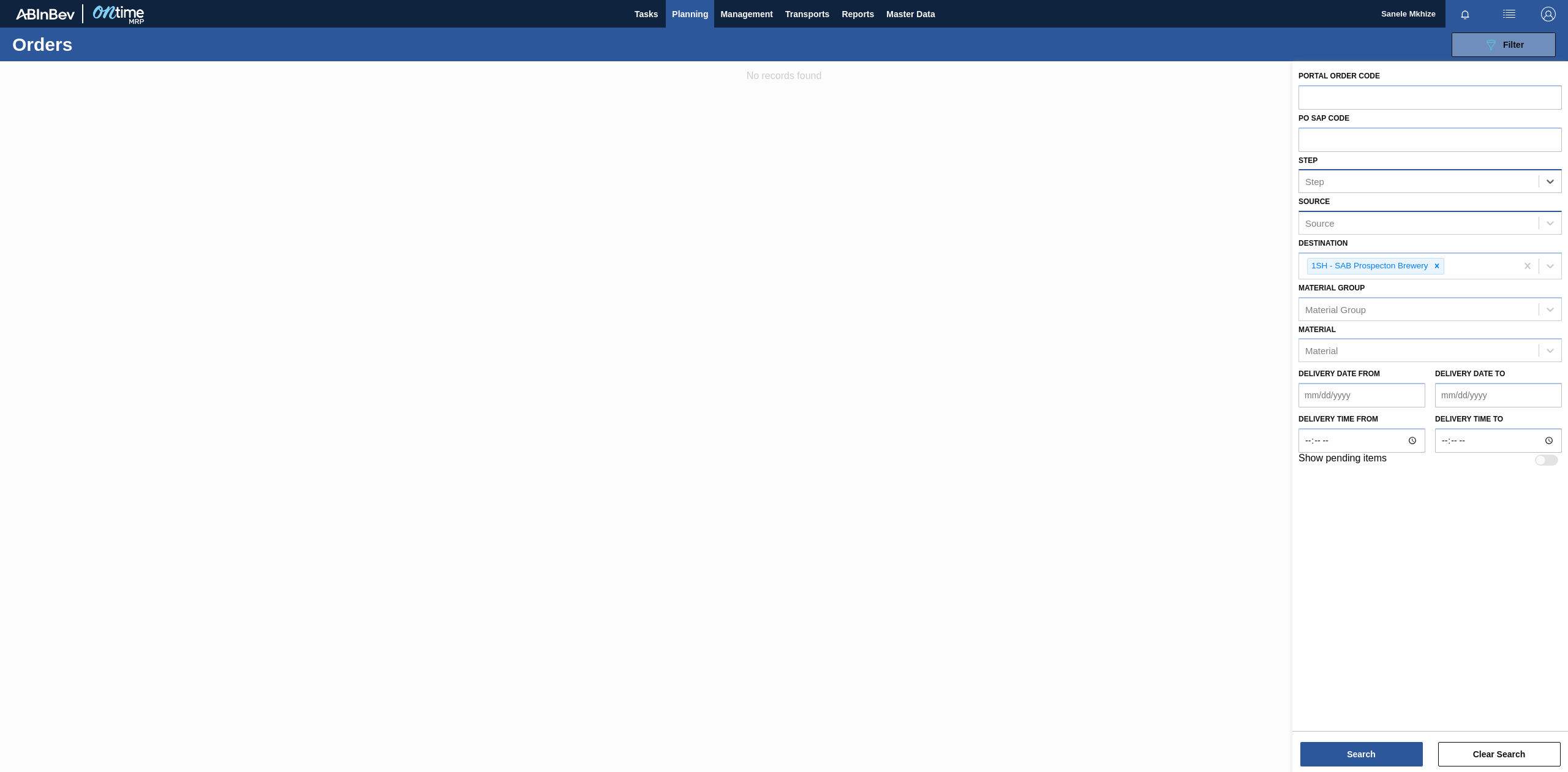
click at [1375, 224] on div "Source" at bounding box center [1419, 223] width 240 height 18
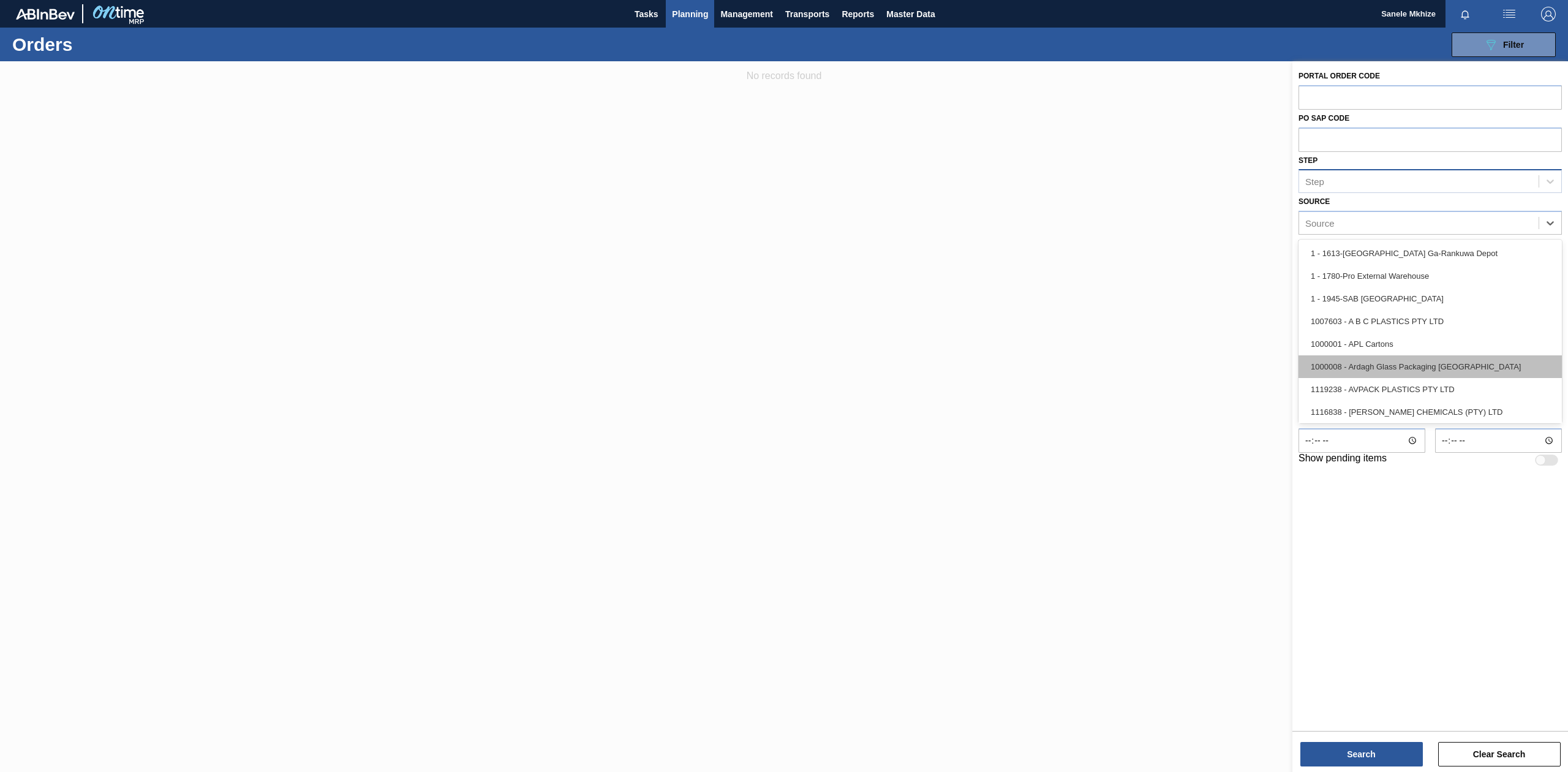
click at [1397, 362] on div "1000008 - Ardagh Glass Packaging [GEOGRAPHIC_DATA]" at bounding box center [1430, 367] width 263 height 23
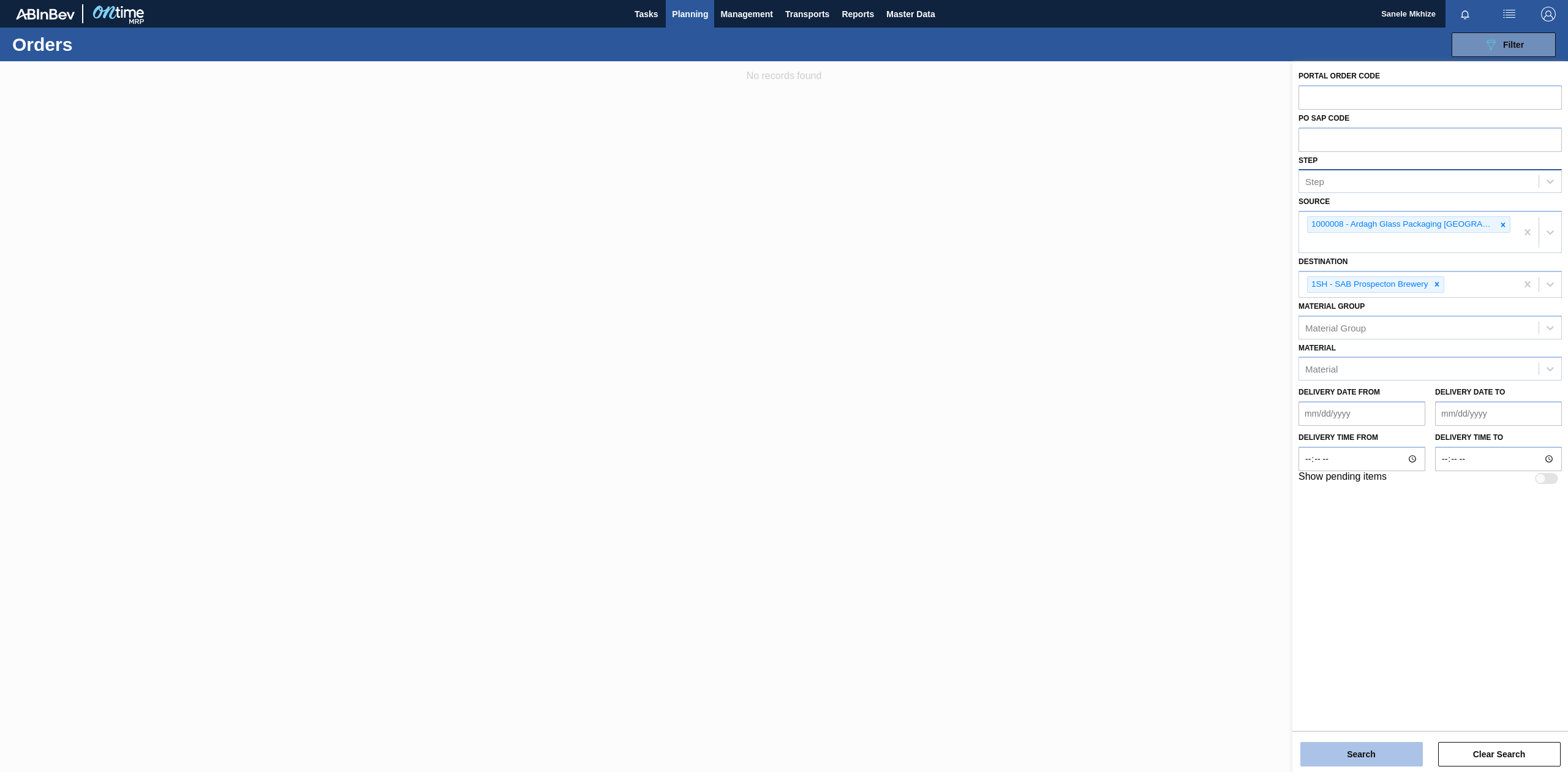
click at [1380, 751] on button "Search" at bounding box center [1362, 754] width 123 height 25
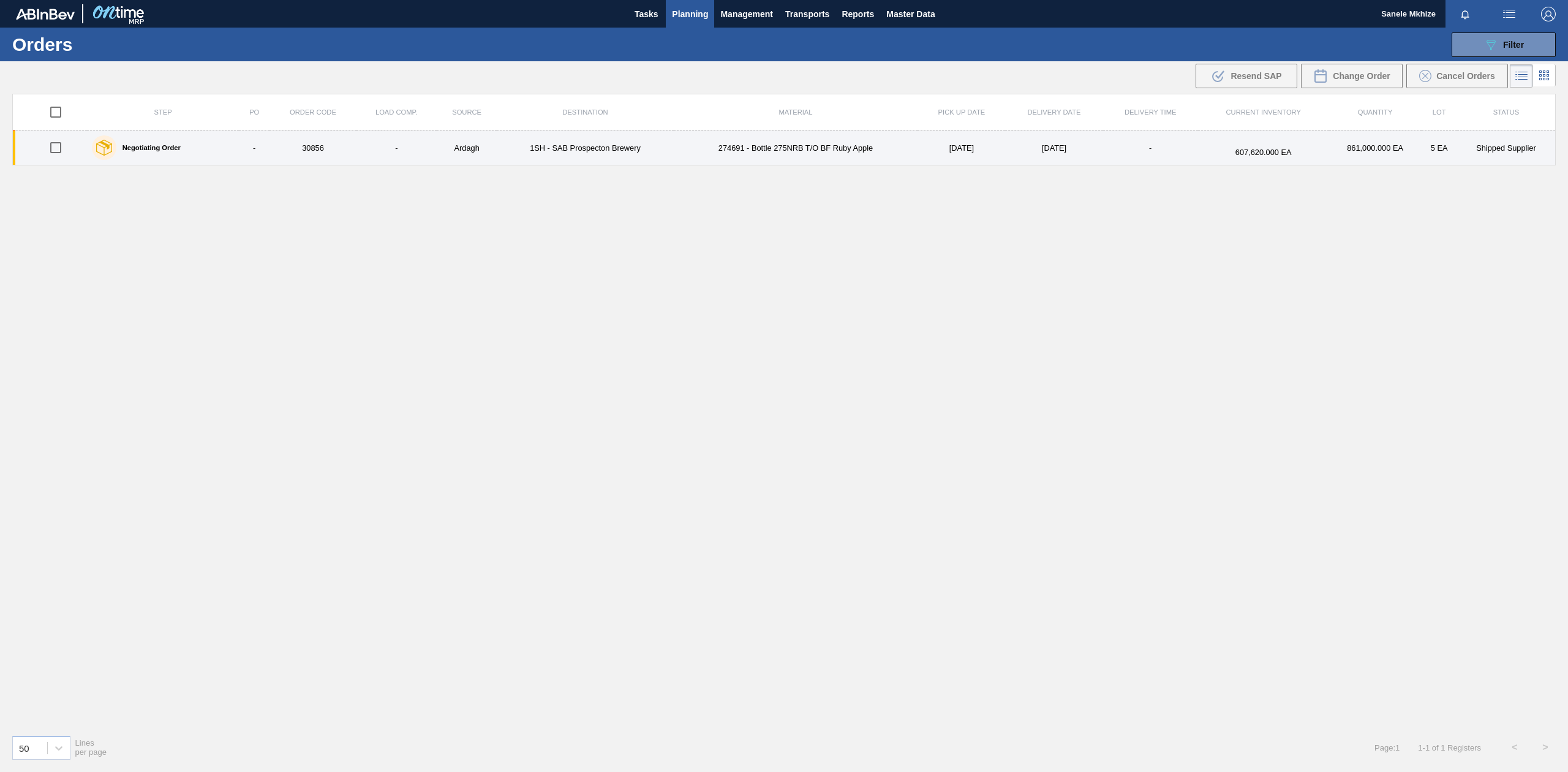
click at [782, 149] on td "274691 - Bottle 275NRB T/O BF Ruby Apple" at bounding box center [796, 148] width 244 height 35
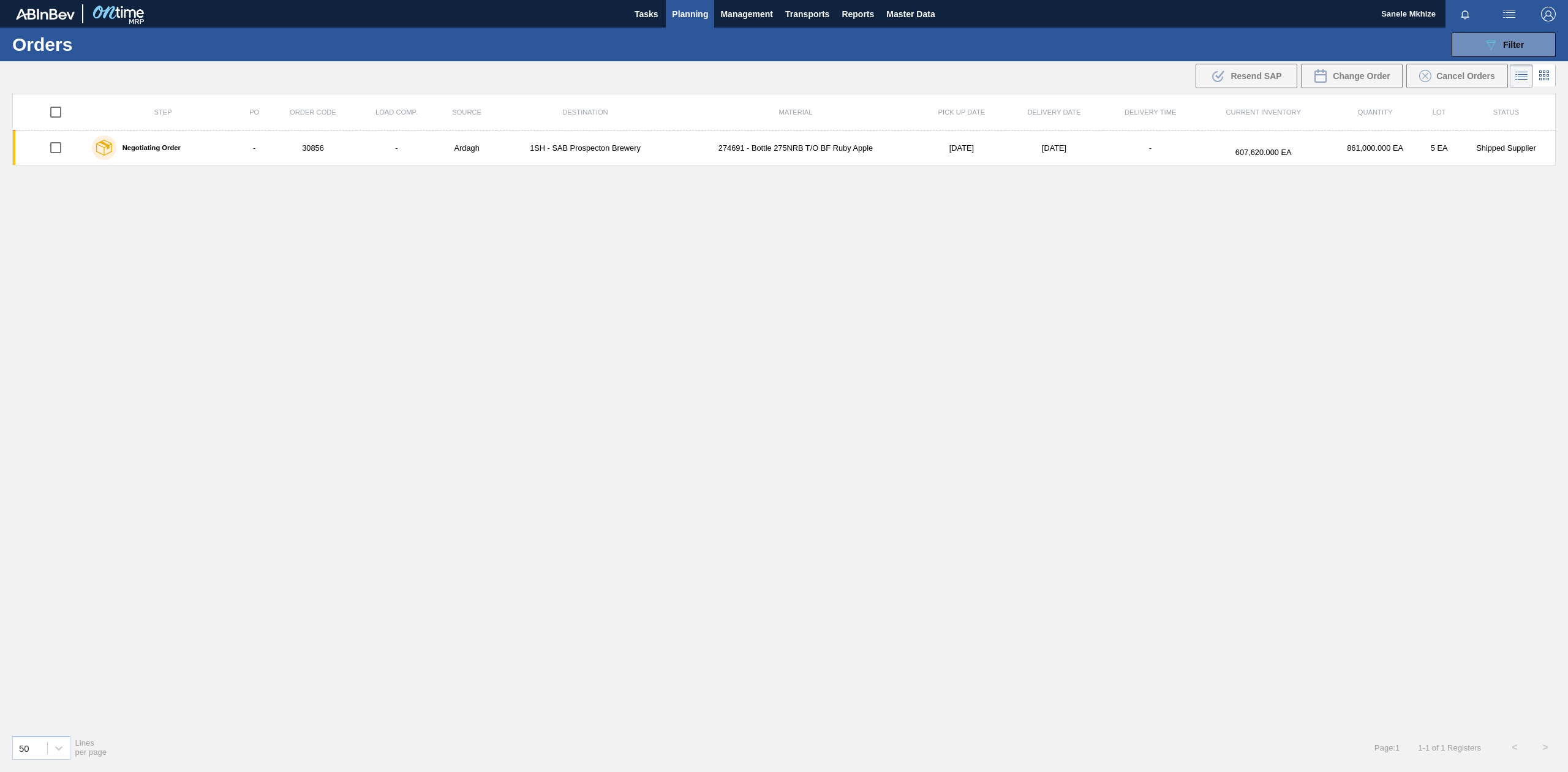
click at [1546, 76] on icon at bounding box center [1545, 76] width 15 height 15
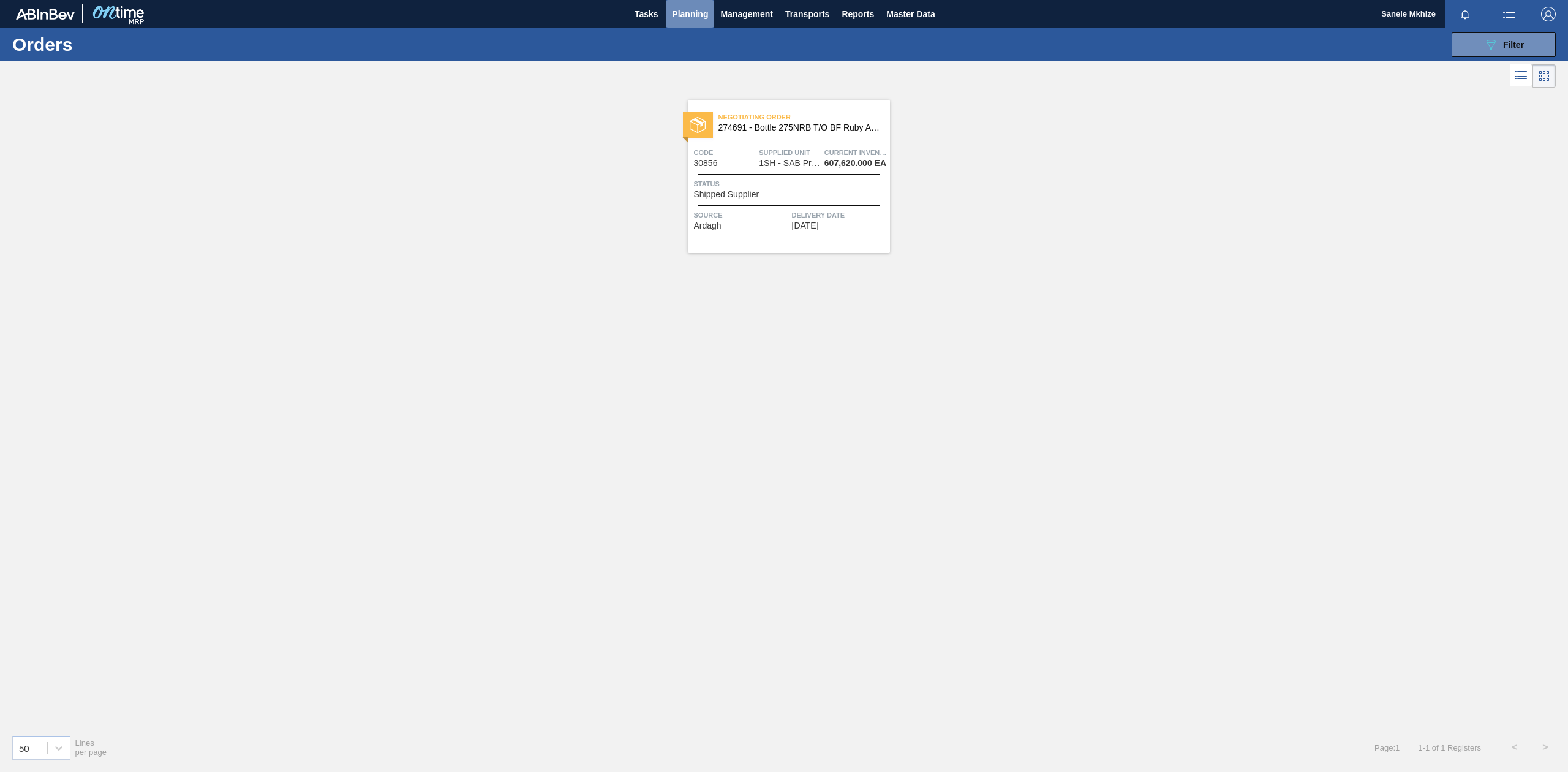
click at [685, 11] on span "Planning" at bounding box center [690, 14] width 36 height 15
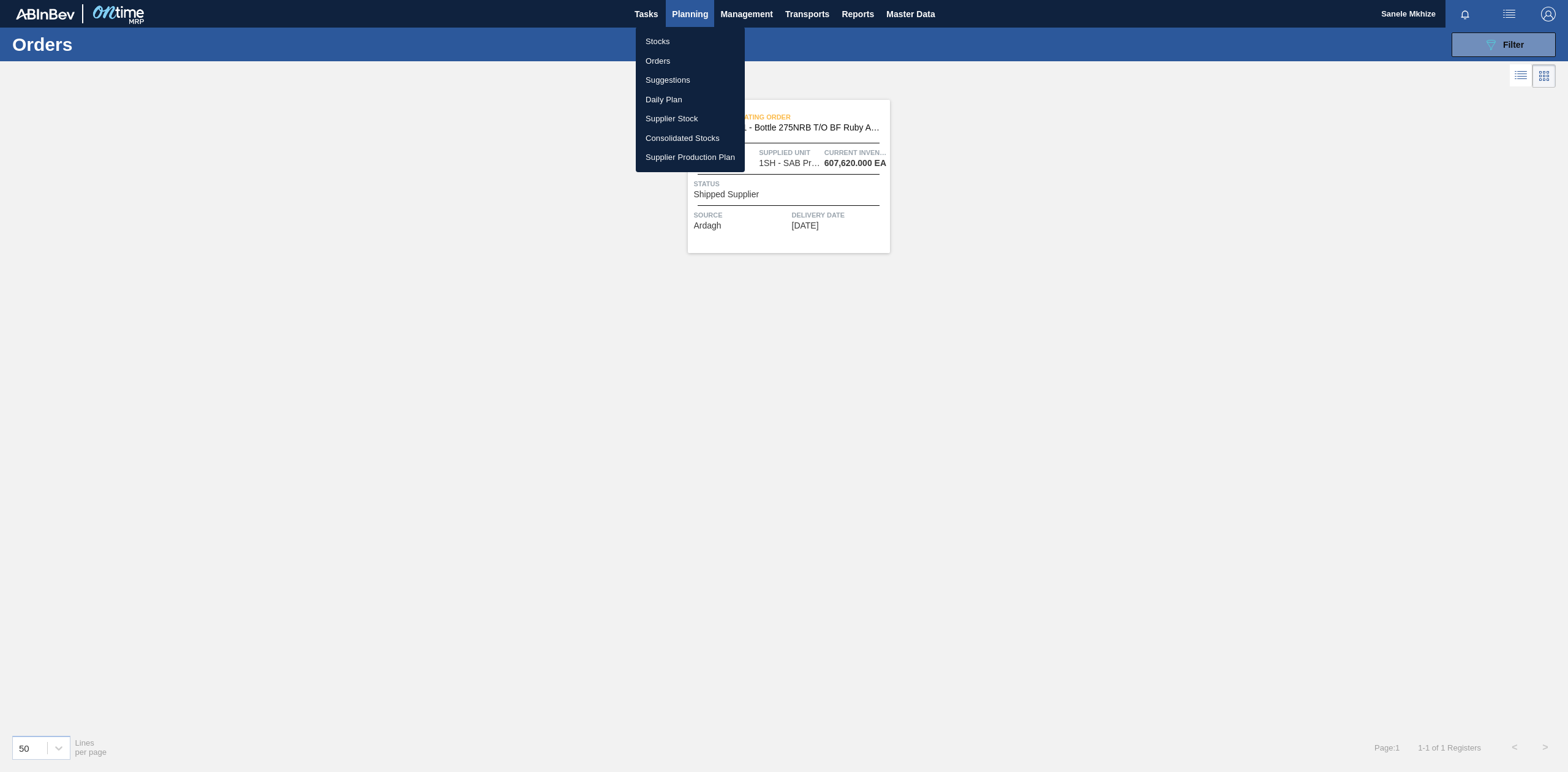
click at [660, 58] on li "Orders" at bounding box center [690, 61] width 109 height 19
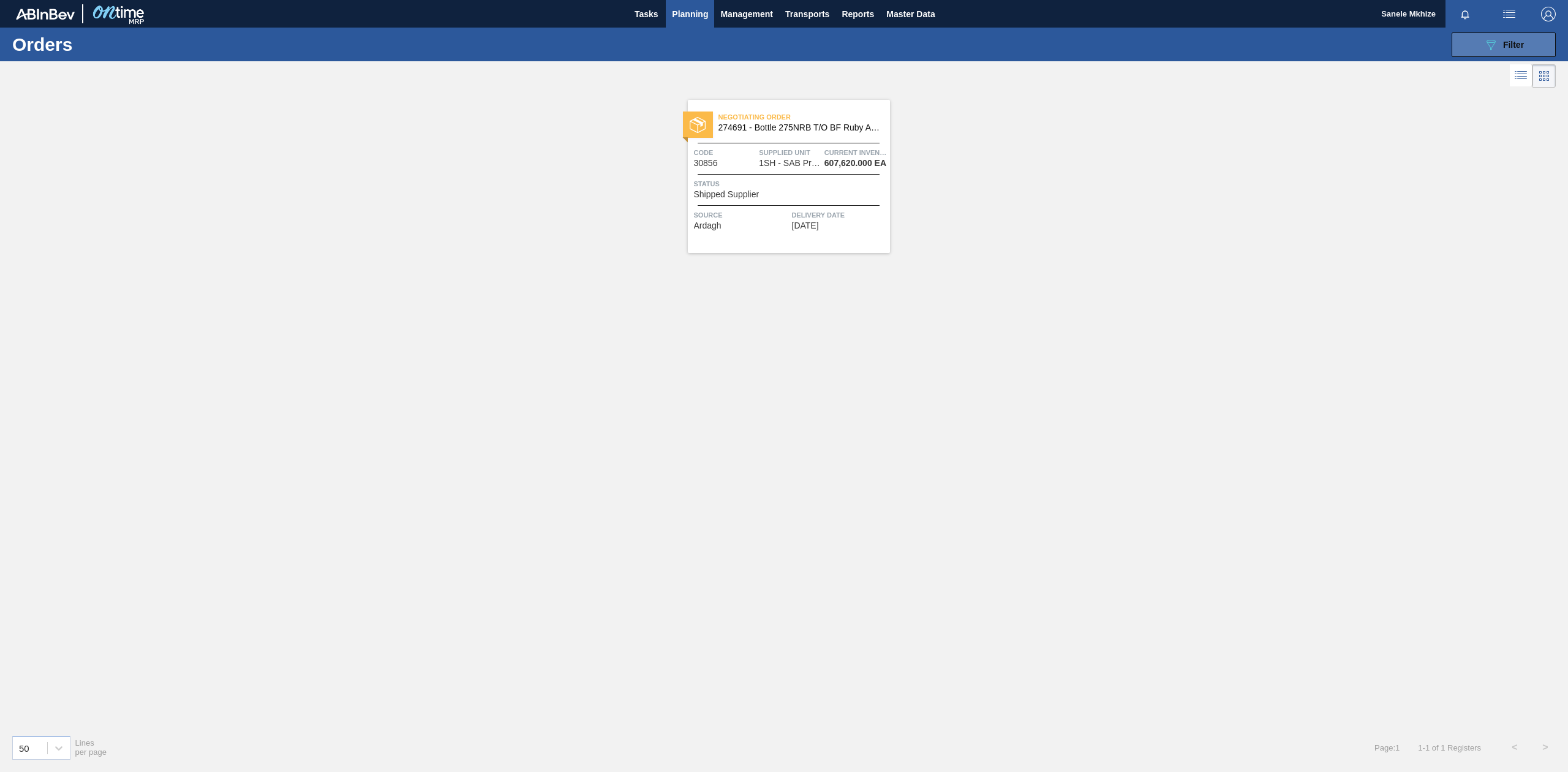
click at [1505, 46] on span "Filter" at bounding box center [1513, 44] width 21 height 10
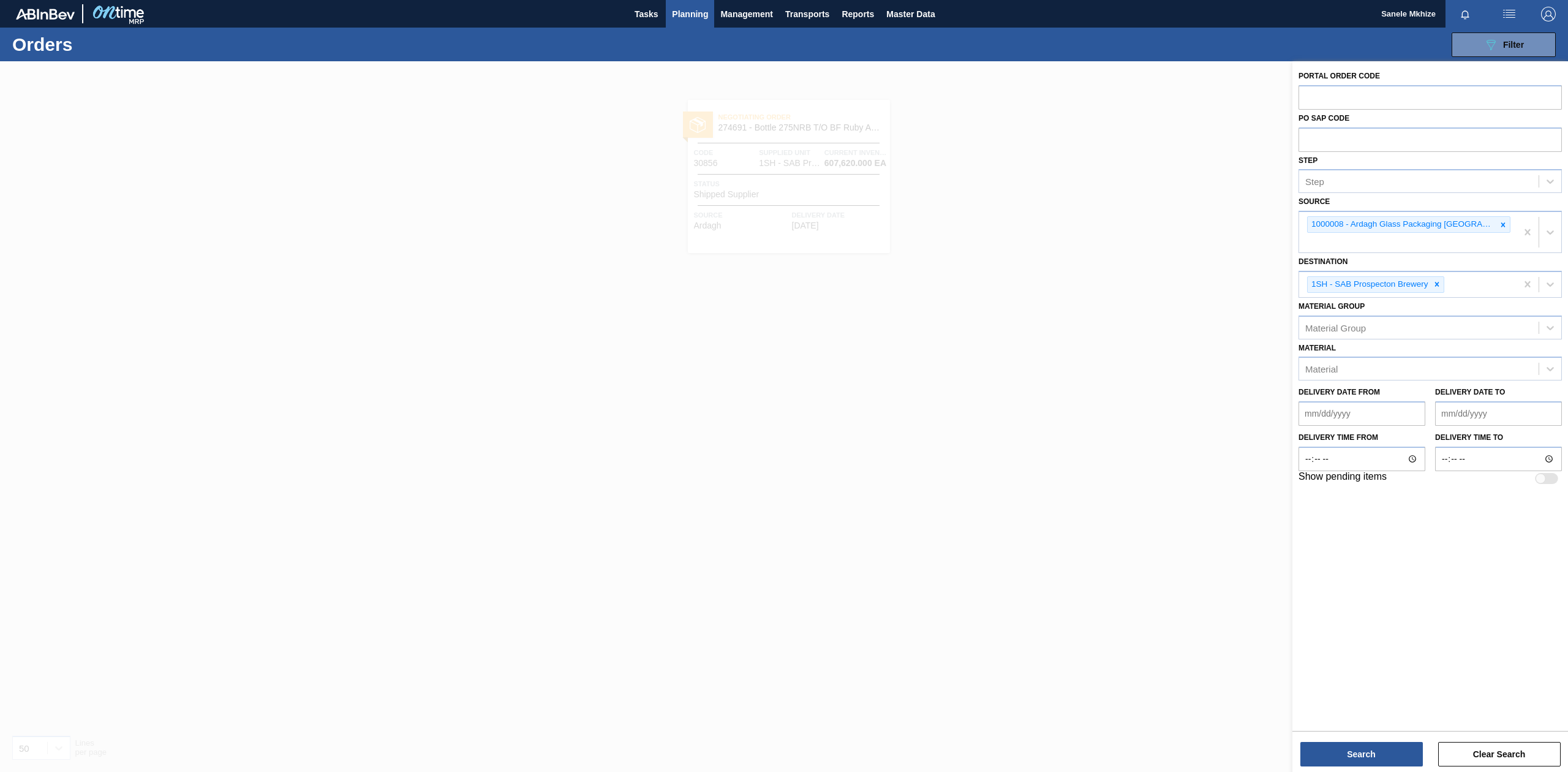
click at [878, 331] on div at bounding box center [784, 447] width 1568 height 772
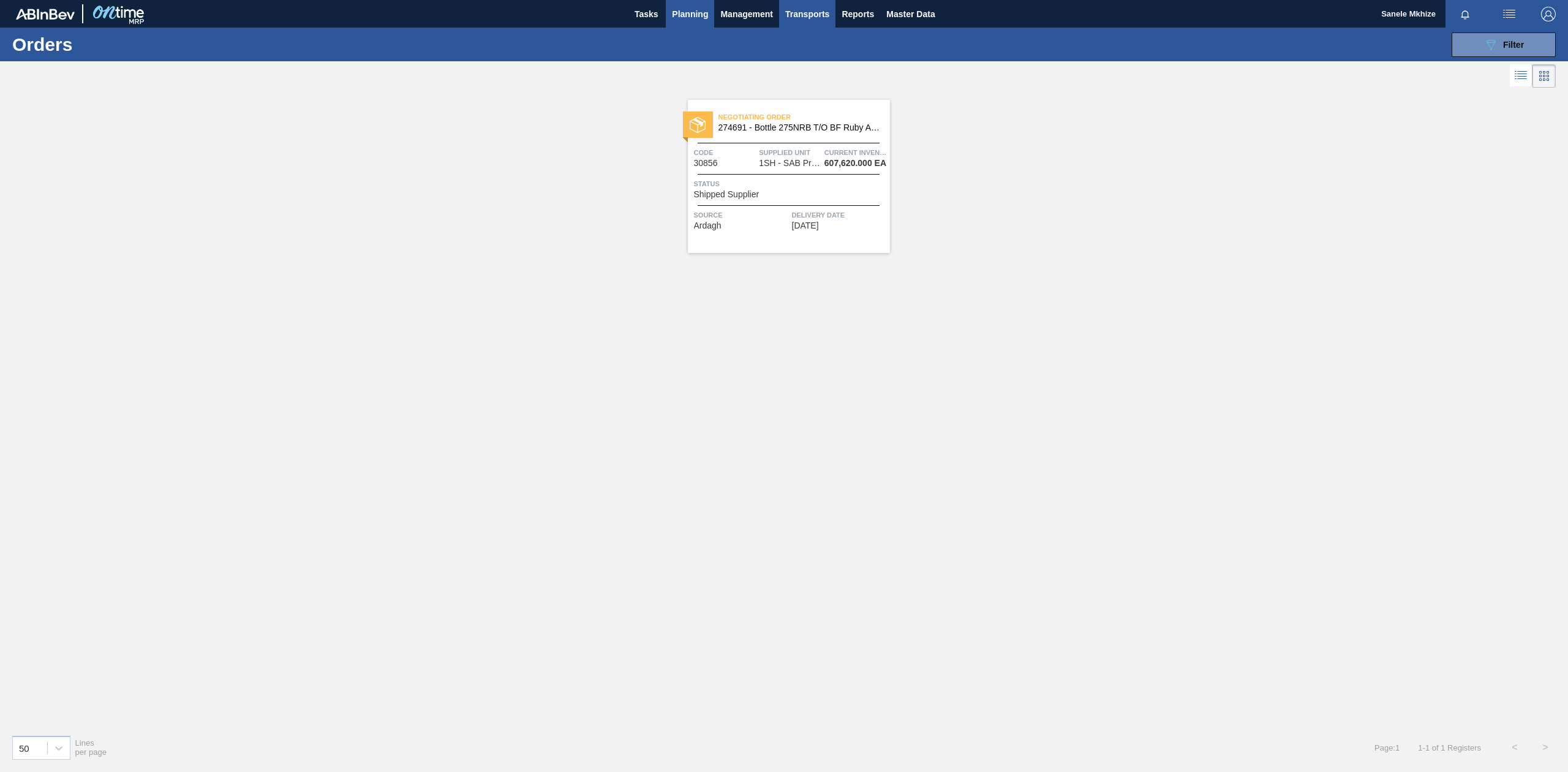
click at [821, 12] on span "Transports" at bounding box center [807, 14] width 44 height 15
click at [817, 42] on li "Load Composition" at bounding box center [807, 42] width 85 height 19
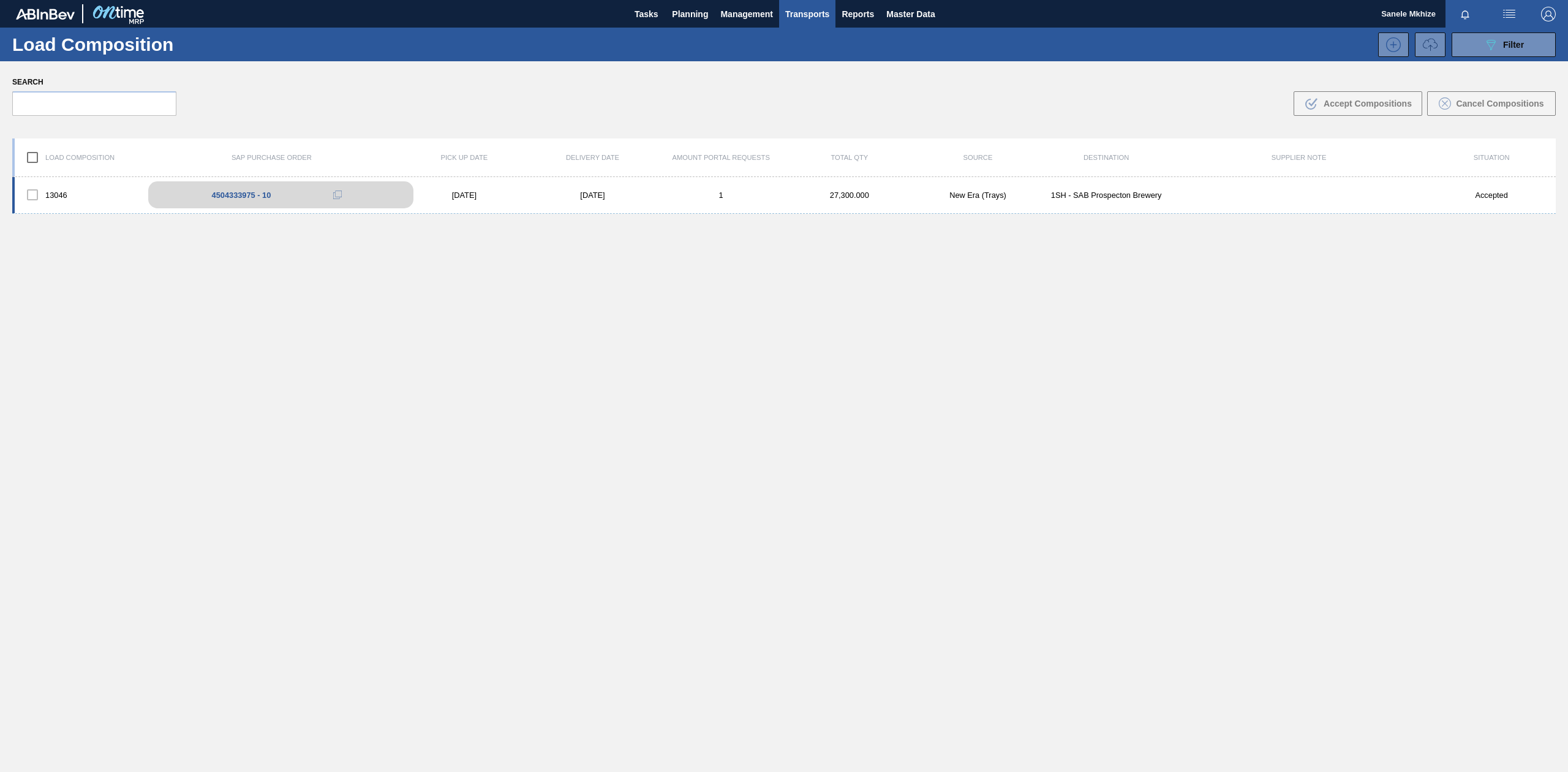
click at [289, 194] on div "4504333975 - 10" at bounding box center [281, 195] width 265 height 27
click at [545, 190] on div "13046 4504333975 - 10 [DATE] [DATE] 1 27,300.000 New Era (Trays) 1SH - SAB Pros…" at bounding box center [784, 195] width 1544 height 37
click at [1052, 190] on div "1SH - SAB Prospecton Brewery" at bounding box center [1107, 195] width 129 height 9
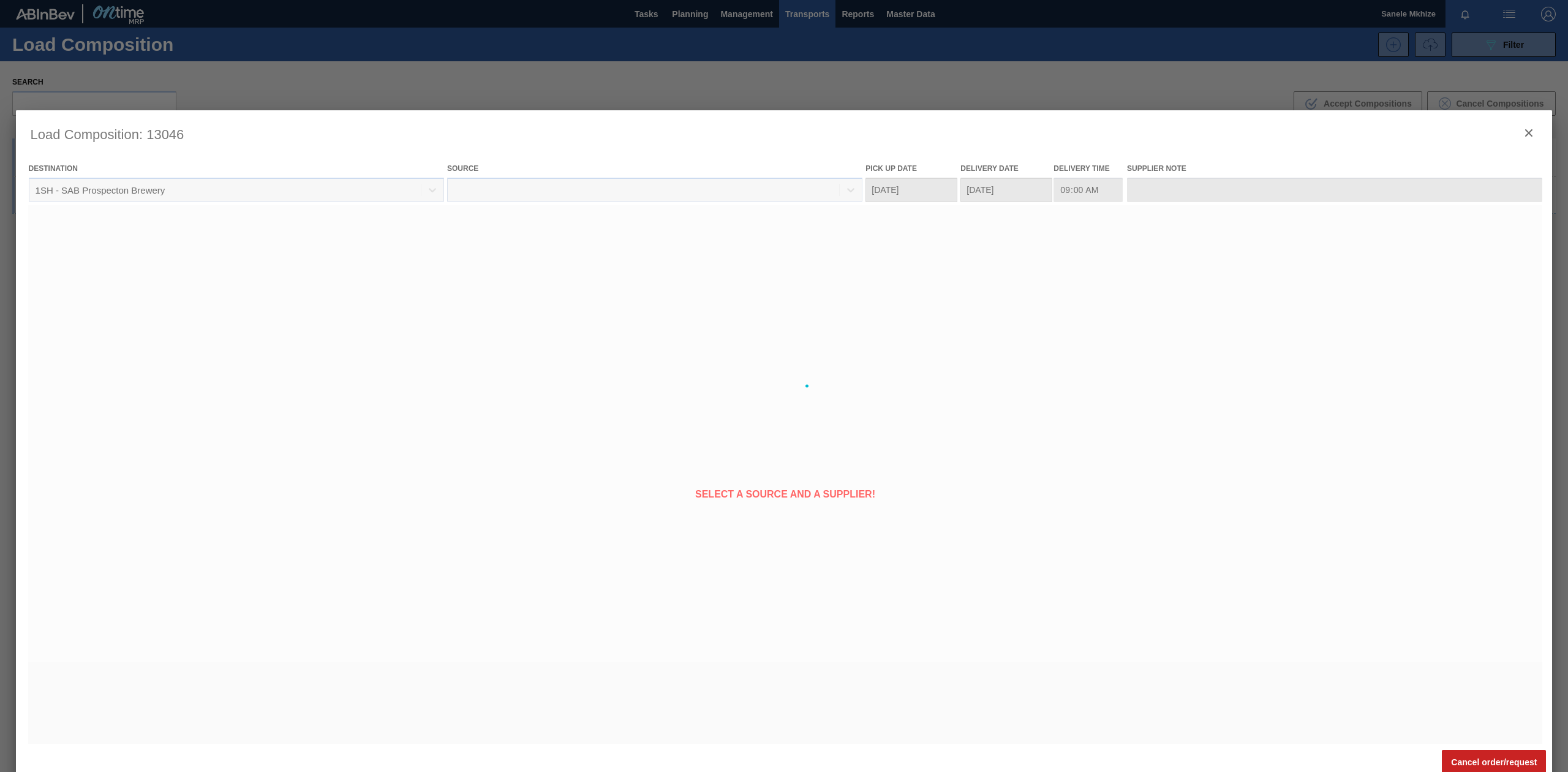
type Date "[DATE]"
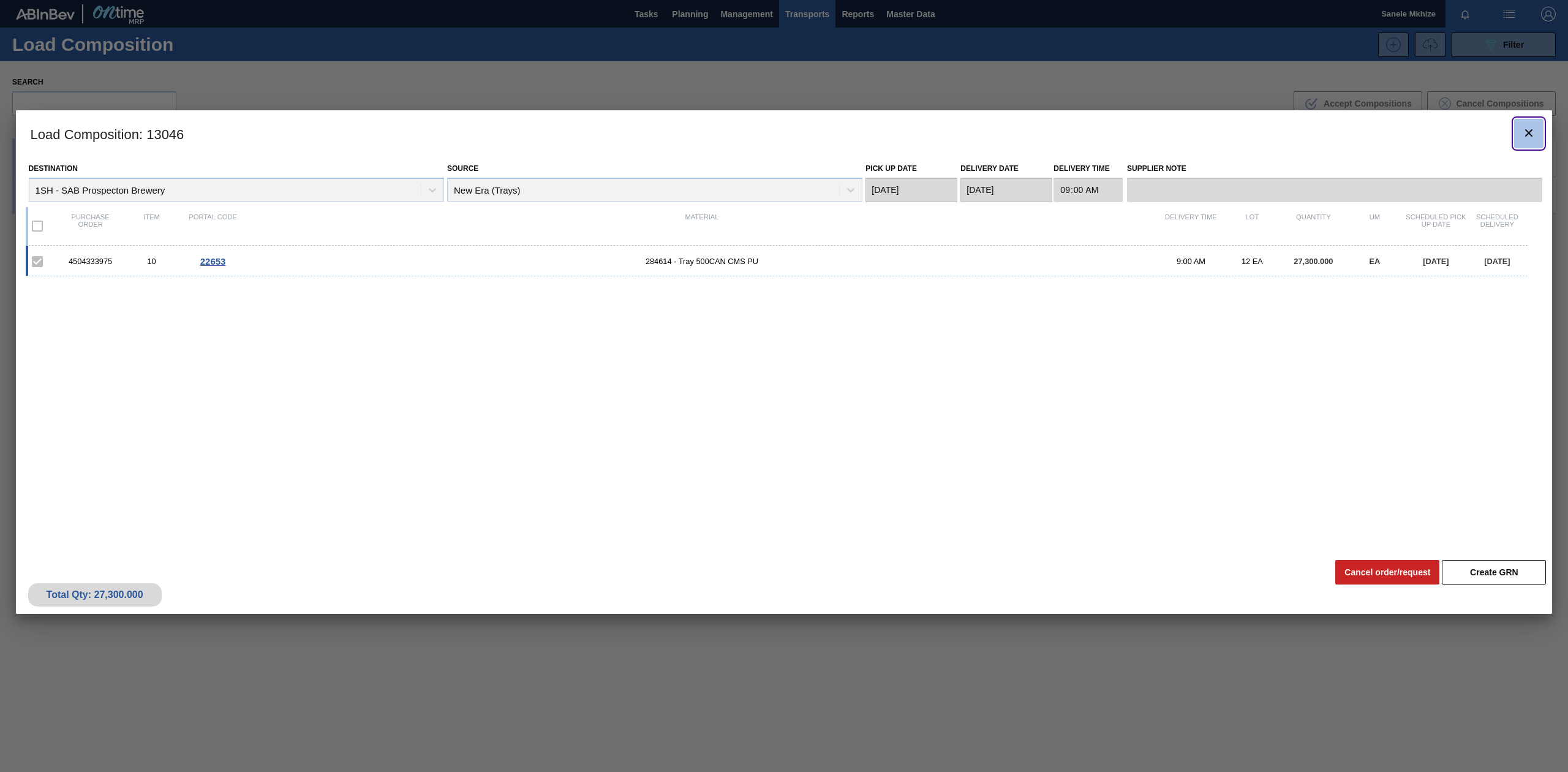
click at [1522, 135] on icon "botão de ícone" at bounding box center [1529, 133] width 15 height 15
